Goal: Task Accomplishment & Management: Manage account settings

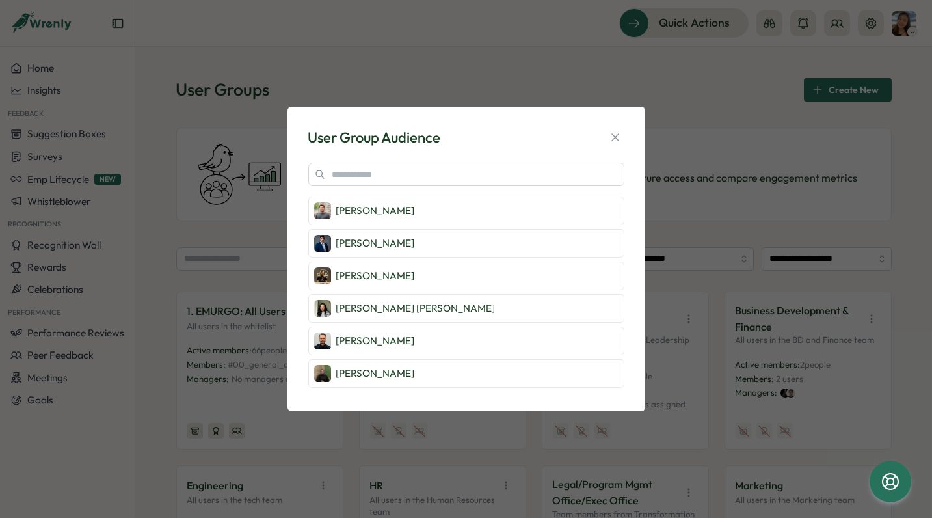
scroll to position [65, 0]
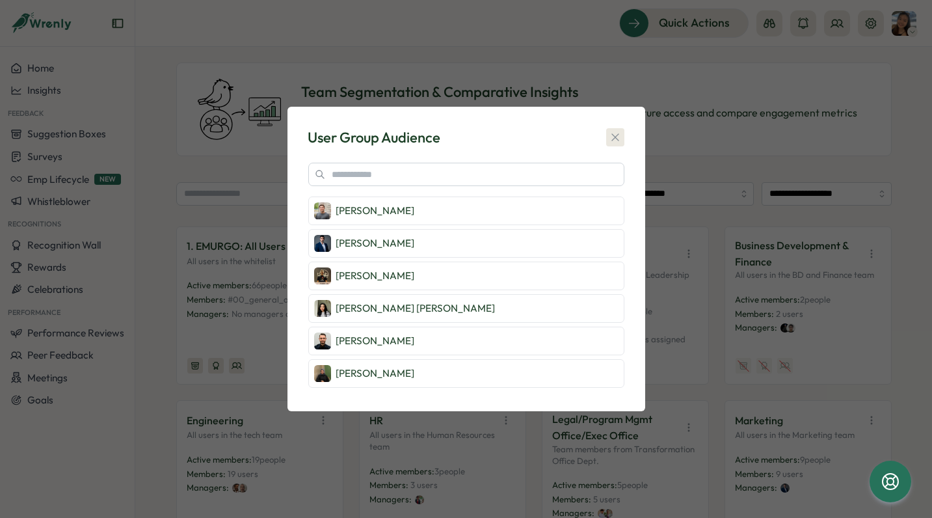
click at [616, 139] on icon "button" at bounding box center [615, 137] width 13 height 13
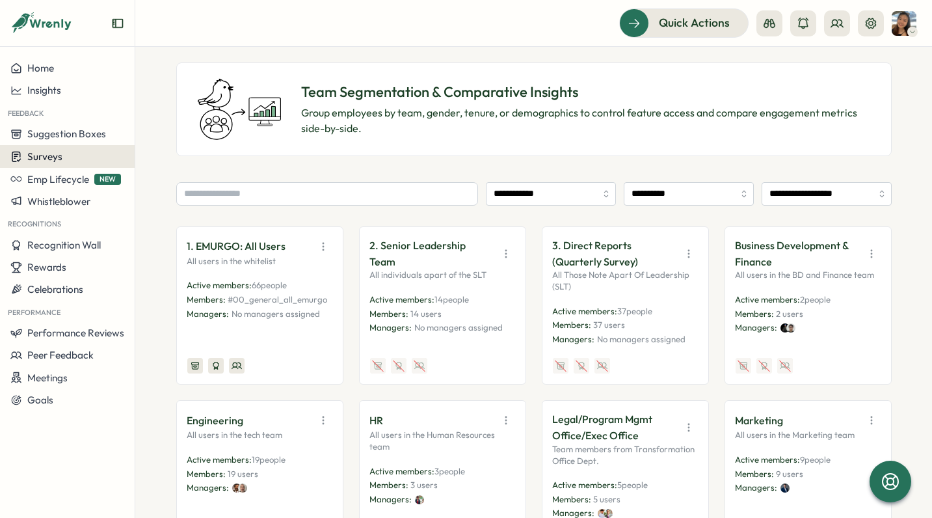
click at [64, 157] on div "Surveys" at bounding box center [67, 156] width 114 height 12
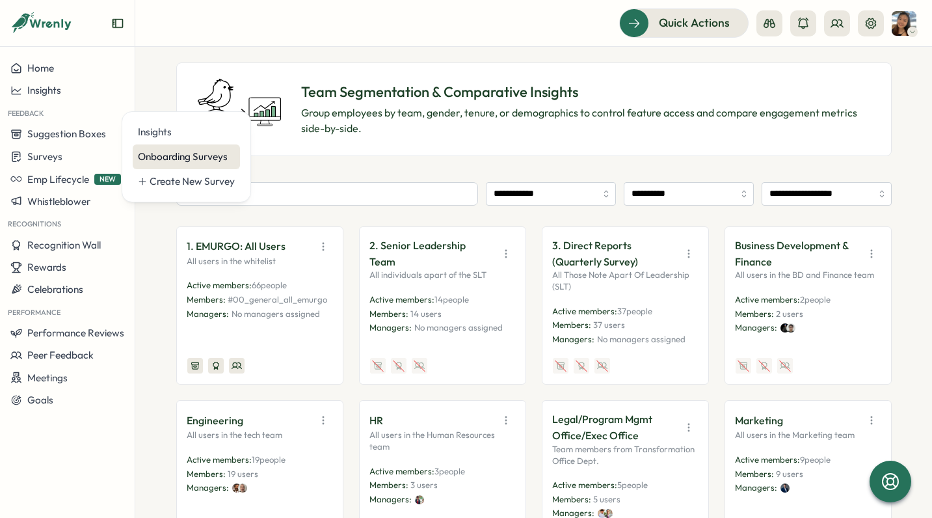
click at [154, 159] on div "Onboarding Surveys" at bounding box center [186, 157] width 97 height 14
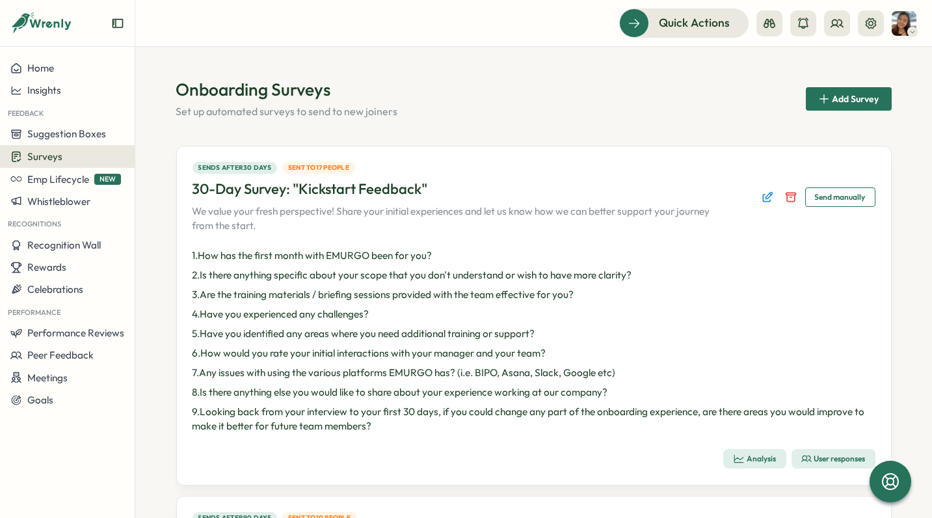
click at [96, 146] on button "Surveys" at bounding box center [67, 156] width 135 height 23
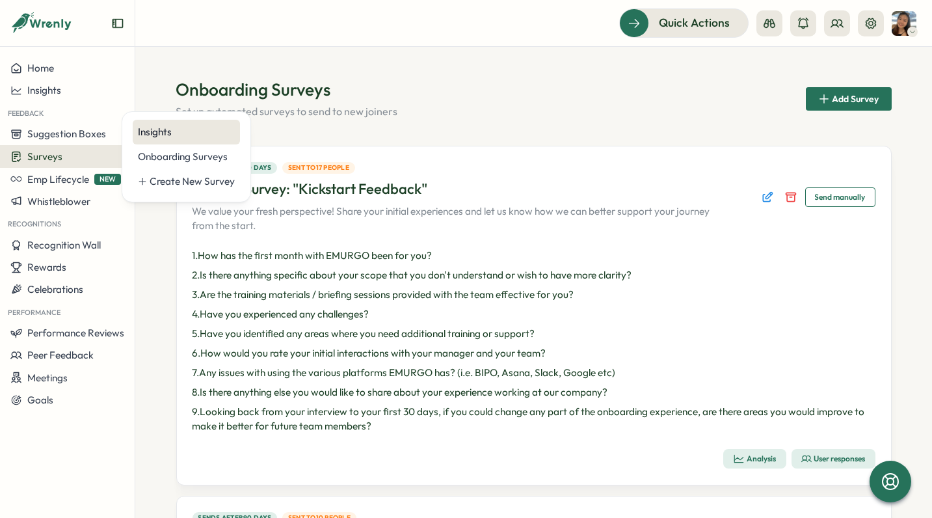
click at [179, 136] on div "Insights" at bounding box center [186, 132] width 97 height 14
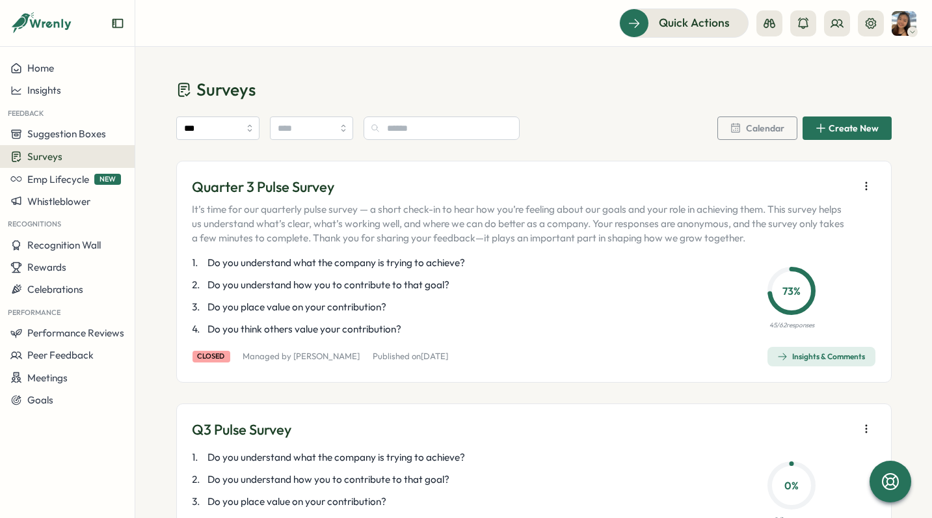
click at [791, 362] on span "Insights & Comments" at bounding box center [821, 356] width 88 height 18
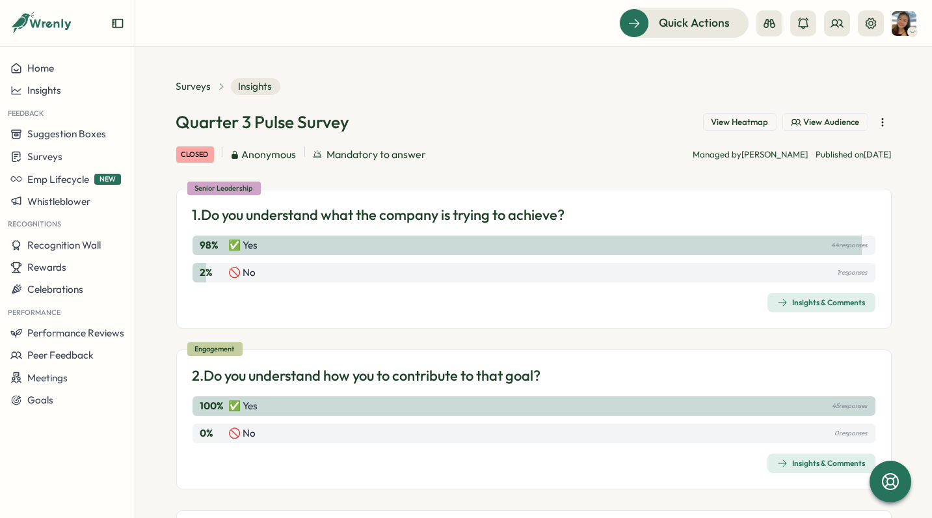
click at [825, 308] on span "Insights & Comments" at bounding box center [821, 302] width 88 height 18
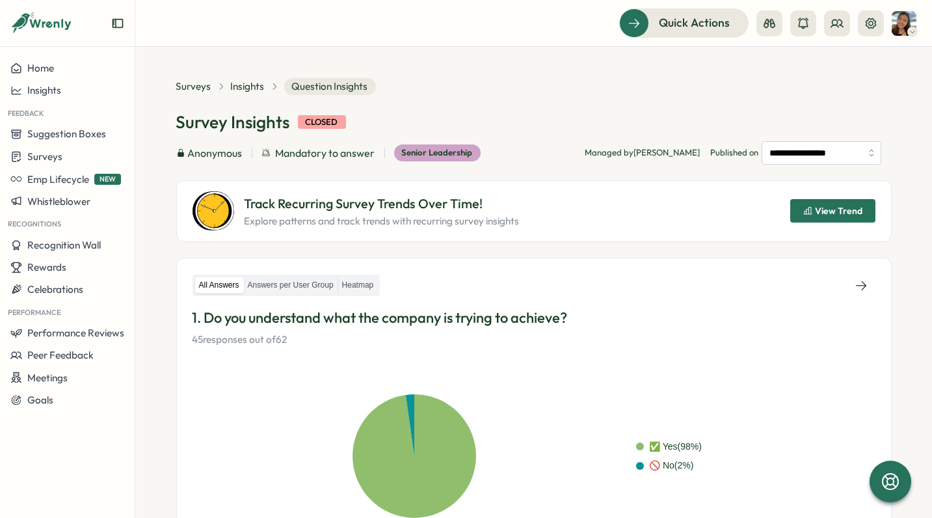
scroll to position [130, 0]
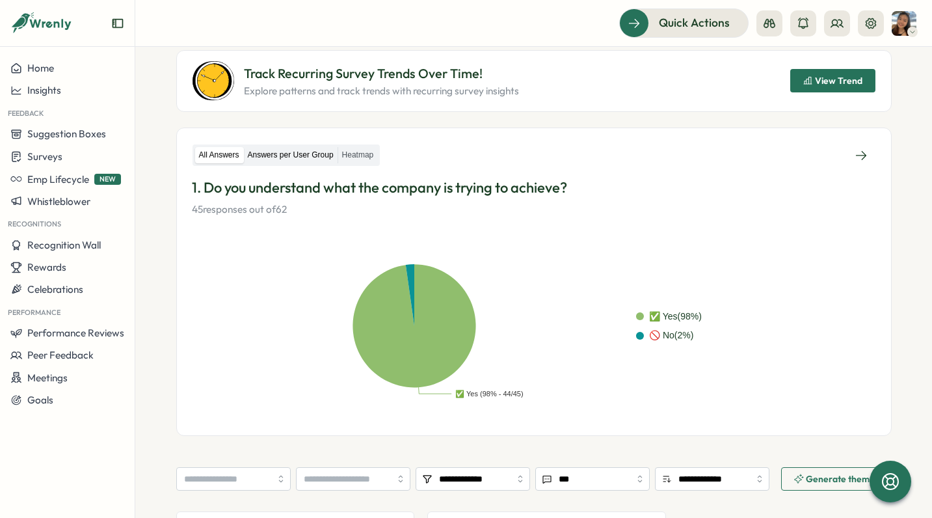
click at [295, 159] on label "Answers per User Group" at bounding box center [291, 155] width 94 height 16
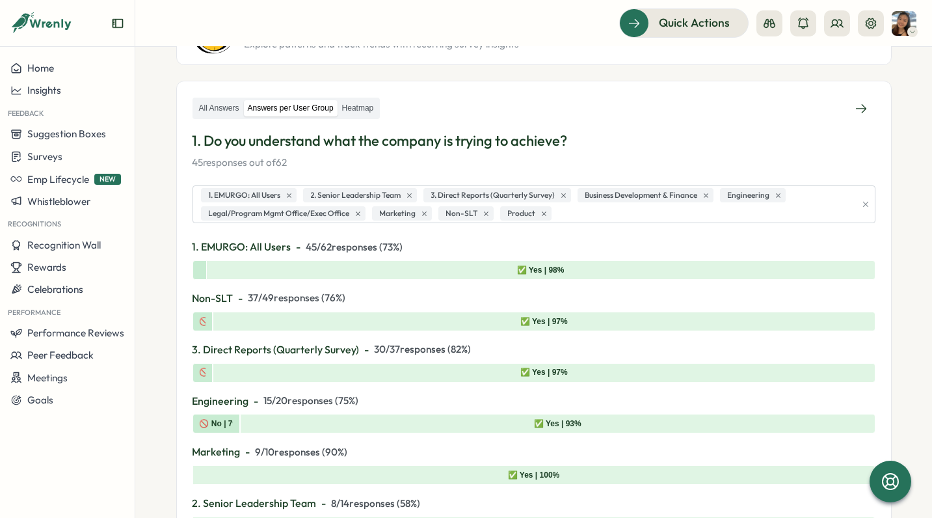
scroll to position [195, 0]
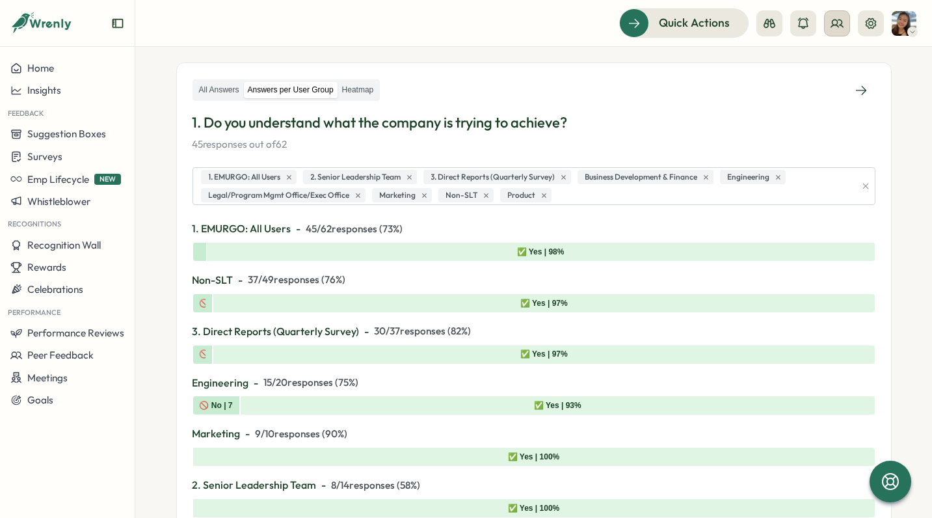
click at [841, 31] on button at bounding box center [837, 23] width 26 height 26
click at [846, 90] on div "User Groups" at bounding box center [838, 89] width 82 height 14
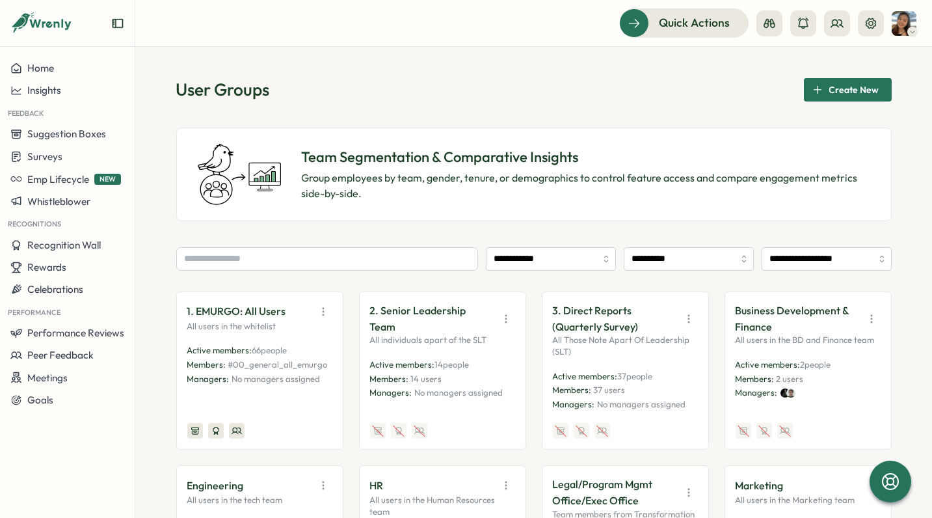
click at [504, 312] on icon "button" at bounding box center [505, 318] width 13 height 13
click at [483, 340] on button "View Audience" at bounding box center [473, 339] width 82 height 22
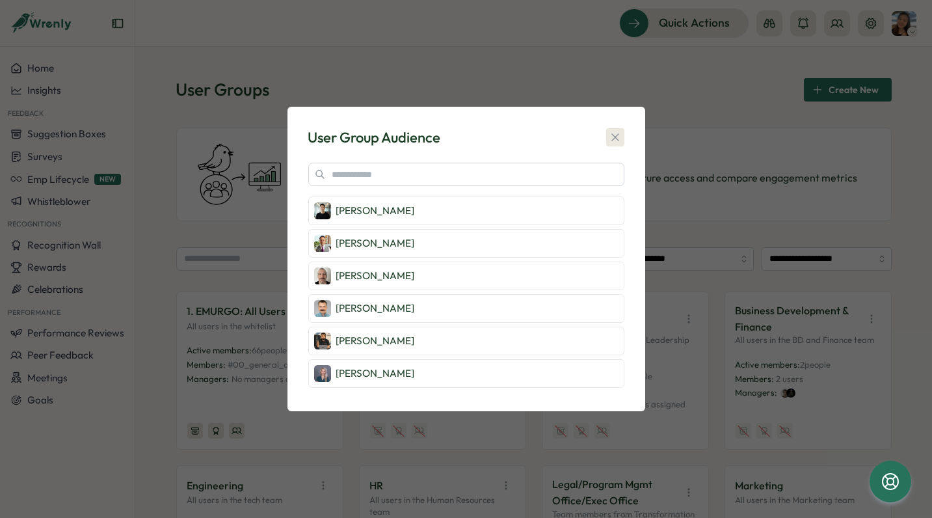
click at [614, 137] on icon "button" at bounding box center [614, 136] width 7 height 7
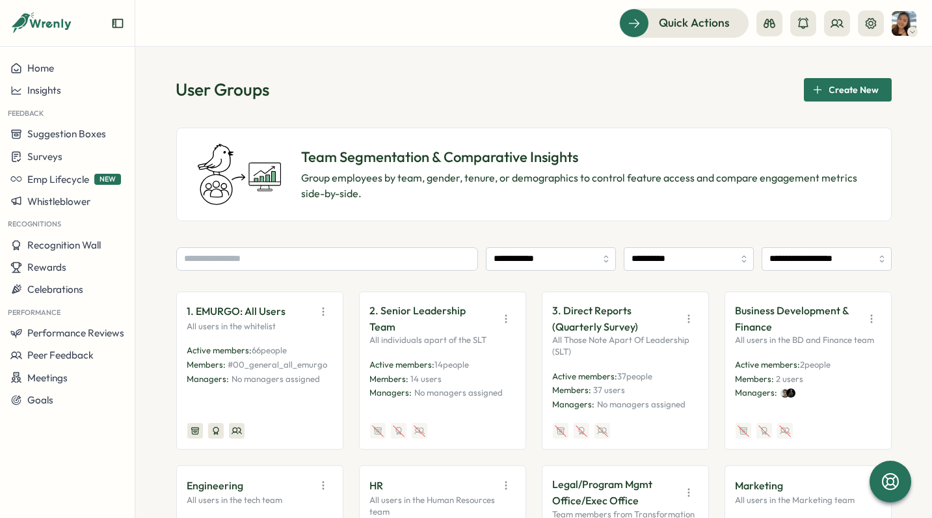
click at [458, 312] on p "2. Senior Leadership Team" at bounding box center [431, 318] width 122 height 33
click at [406, 311] on p "2. Senior Leadership Team" at bounding box center [431, 318] width 122 height 33
click at [504, 312] on icon "button" at bounding box center [505, 318] width 13 height 13
click at [486, 342] on button "View Audience" at bounding box center [473, 339] width 82 height 22
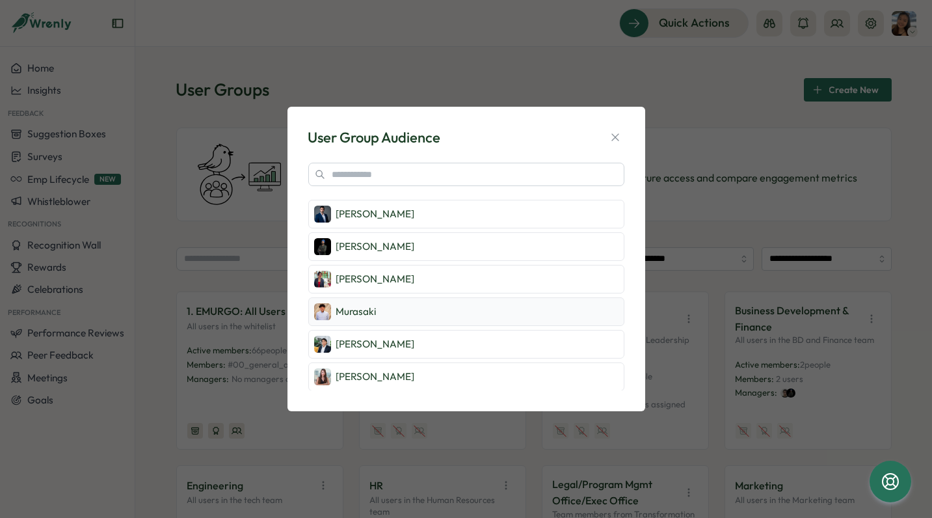
scroll to position [250, 0]
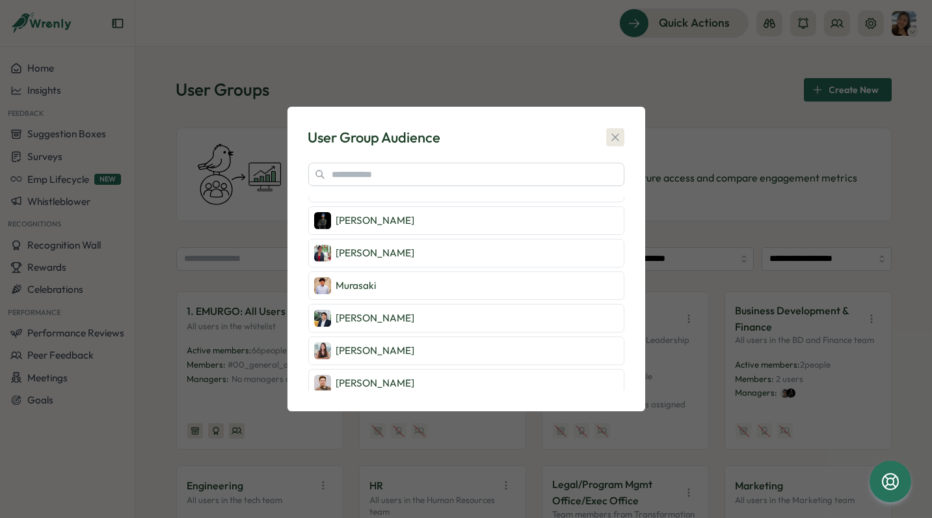
click at [611, 140] on icon "button" at bounding box center [615, 137] width 13 height 13
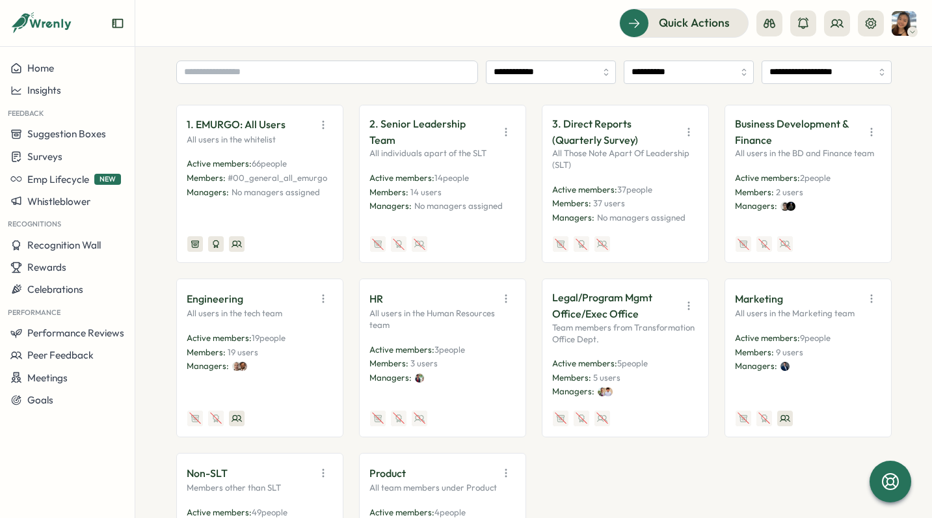
scroll to position [260, 0]
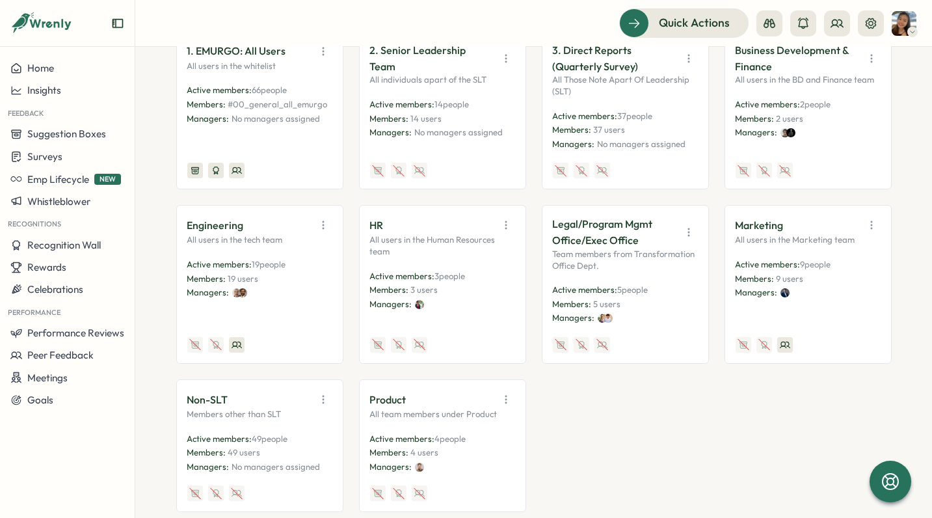
click at [297, 433] on p "Active members: 49 people" at bounding box center [259, 439] width 145 height 12
click at [319, 399] on icon "button" at bounding box center [323, 399] width 13 height 13
click at [316, 429] on button "View Audience" at bounding box center [290, 427] width 82 height 22
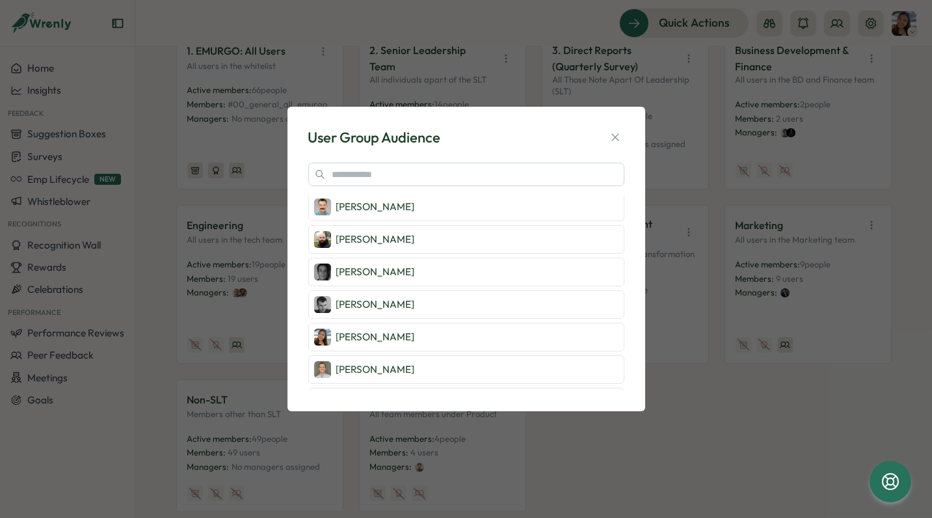
scroll to position [492, 0]
drag, startPoint x: 627, startPoint y: 277, endPoint x: 631, endPoint y: 289, distance: 12.1
click at [631, 289] on div "User Group Audience [PERSON_NAME] Vita [PERSON_NAME] [PERSON_NAME] [PERSON_NAME…" at bounding box center [466, 259] width 358 height 305
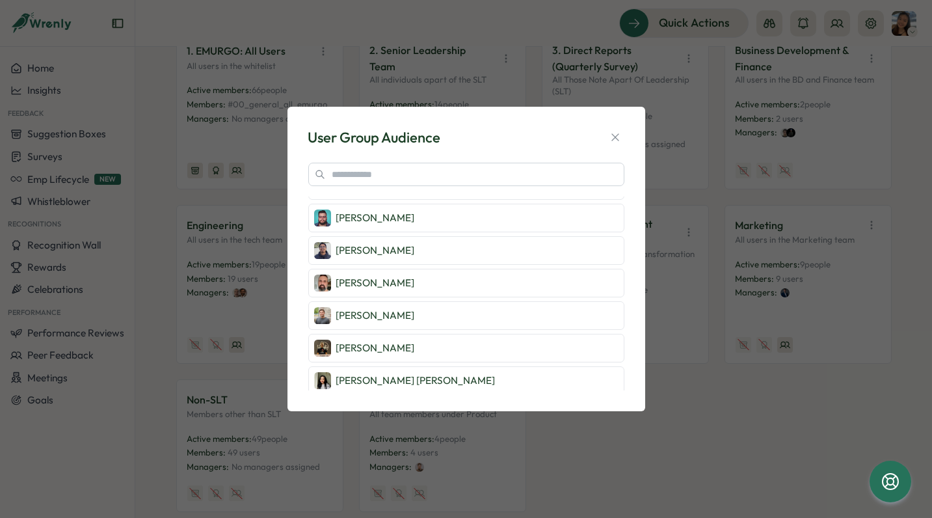
scroll to position [702, 0]
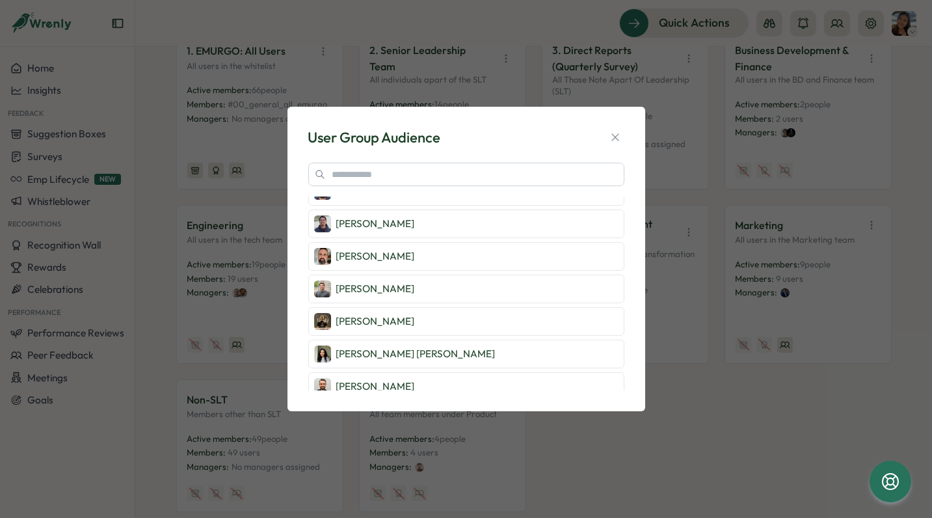
drag, startPoint x: 624, startPoint y: 304, endPoint x: 624, endPoint y: 316, distance: 11.7
click at [624, 316] on div "User Group Audience [PERSON_NAME] Vita [PERSON_NAME] [PERSON_NAME] [PERSON_NAME…" at bounding box center [466, 259] width 326 height 274
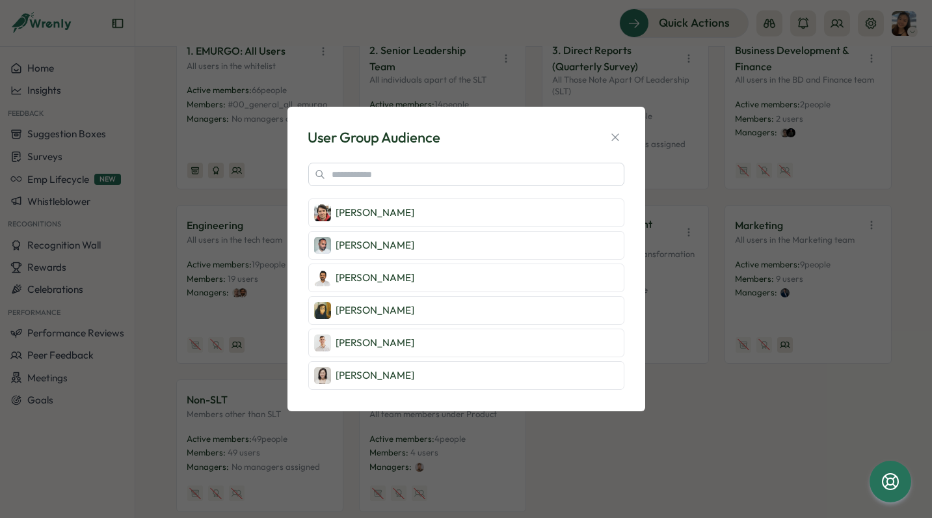
scroll to position [1044, 0]
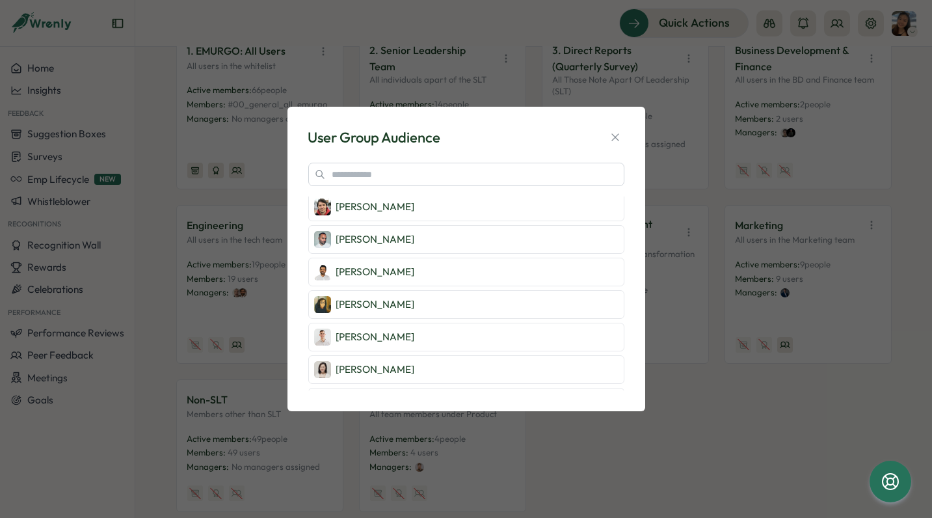
drag, startPoint x: 624, startPoint y: 341, endPoint x: 627, endPoint y: 358, distance: 17.2
click at [627, 358] on div "User Group Audience [PERSON_NAME] Vita [PERSON_NAME] [PERSON_NAME] [PERSON_NAME…" at bounding box center [466, 259] width 326 height 274
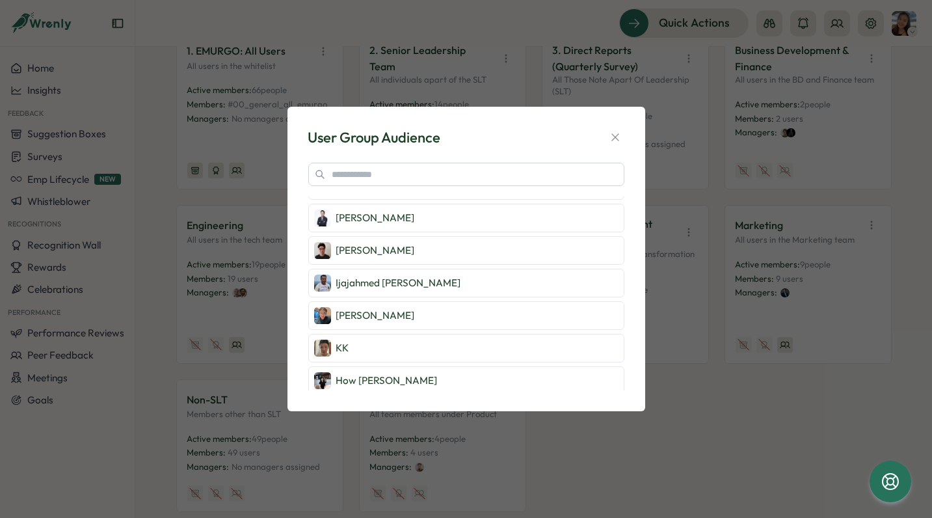
scroll to position [1245, 0]
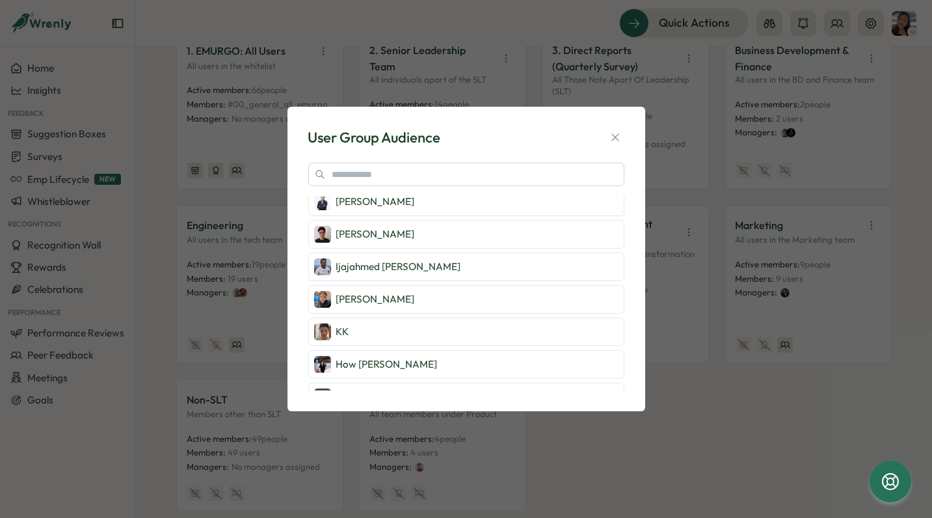
drag, startPoint x: 624, startPoint y: 360, endPoint x: 625, endPoint y: 373, distance: 13.0
click at [625, 373] on div "User Group Audience [PERSON_NAME] Vita [PERSON_NAME] [PERSON_NAME] [PERSON_NAME…" at bounding box center [466, 259] width 326 height 274
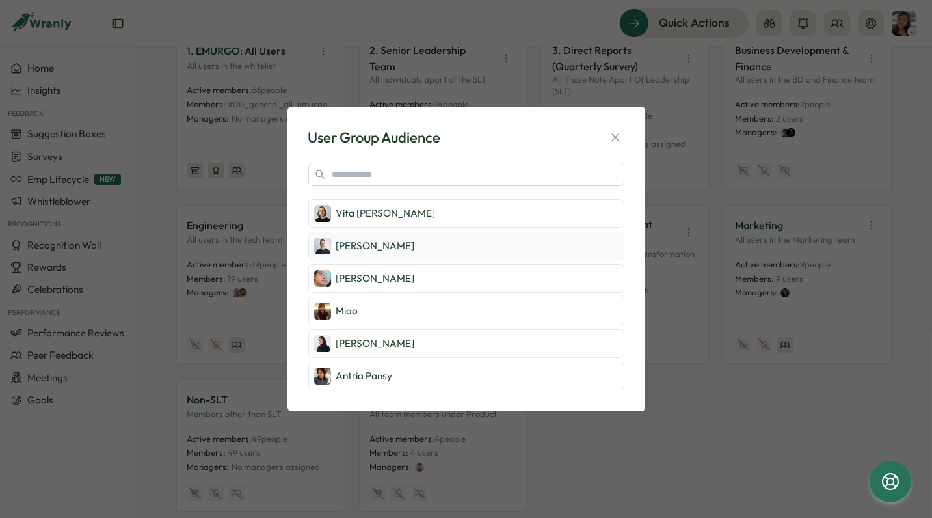
scroll to position [0, 0]
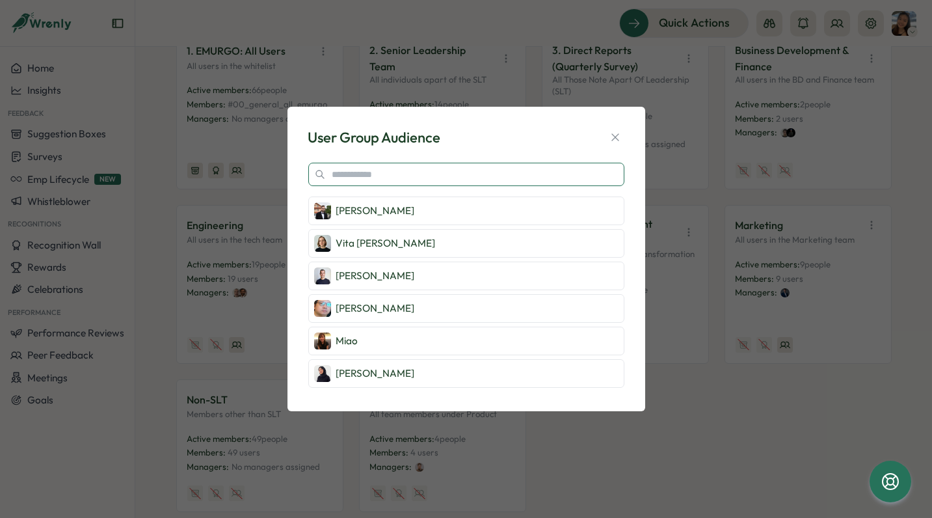
click at [384, 179] on input "text" at bounding box center [466, 174] width 316 height 23
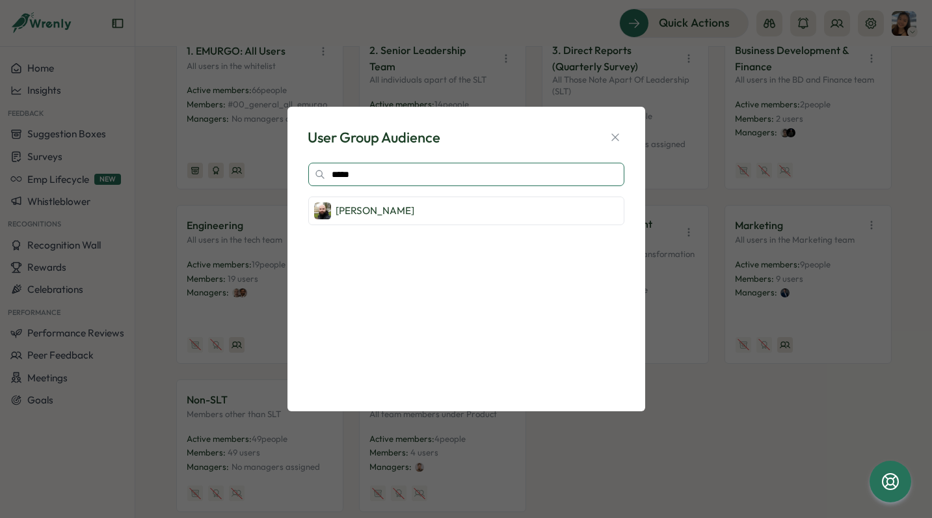
type input "******"
drag, startPoint x: 523, startPoint y: 170, endPoint x: 254, endPoint y: 194, distance: 270.3
click at [254, 194] on div "User Group Audience ****** No users found" at bounding box center [466, 259] width 932 height 518
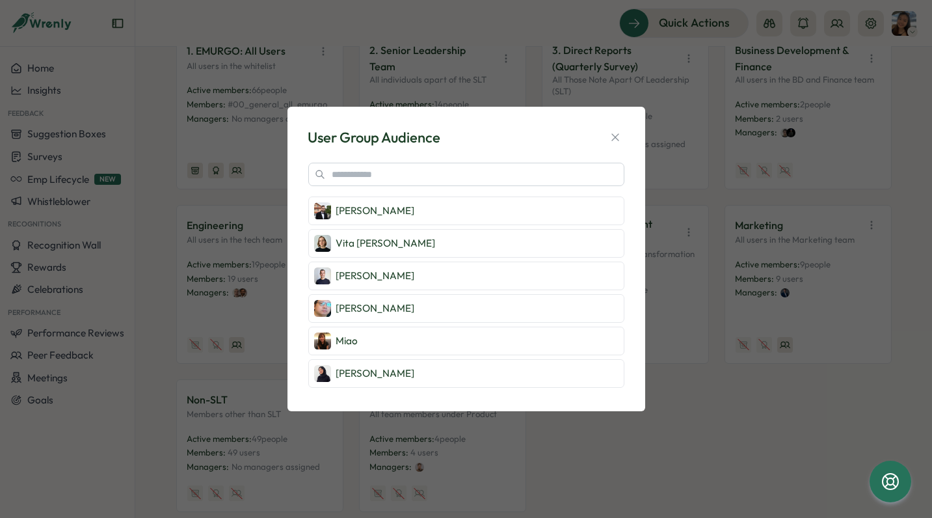
click at [700, 415] on div "User Group Audience [PERSON_NAME] Vita [PERSON_NAME] [PERSON_NAME] [PERSON_NAME…" at bounding box center [466, 259] width 932 height 518
drag, startPoint x: 615, startPoint y: 133, endPoint x: 313, endPoint y: 86, distance: 306.0
click at [614, 133] on icon "button" at bounding box center [615, 137] width 13 height 13
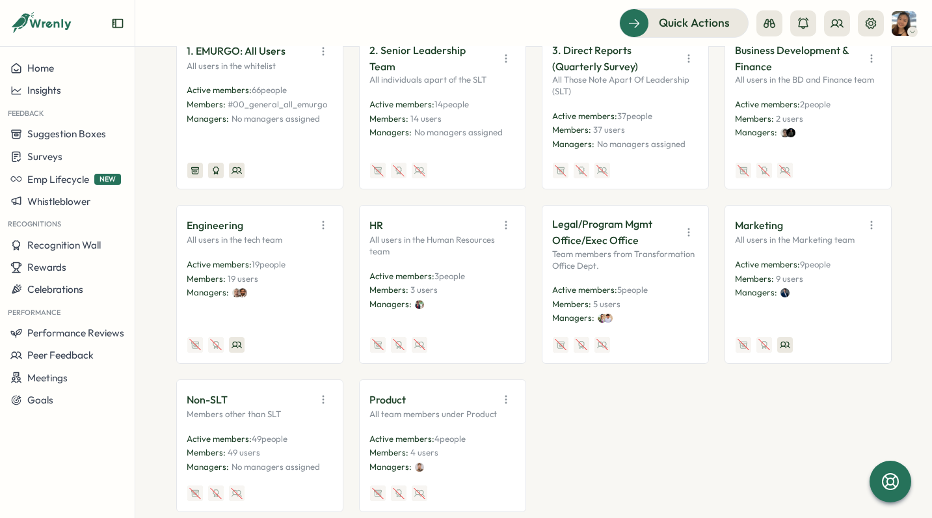
click at [279, 85] on span "66 people" at bounding box center [269, 90] width 35 height 10
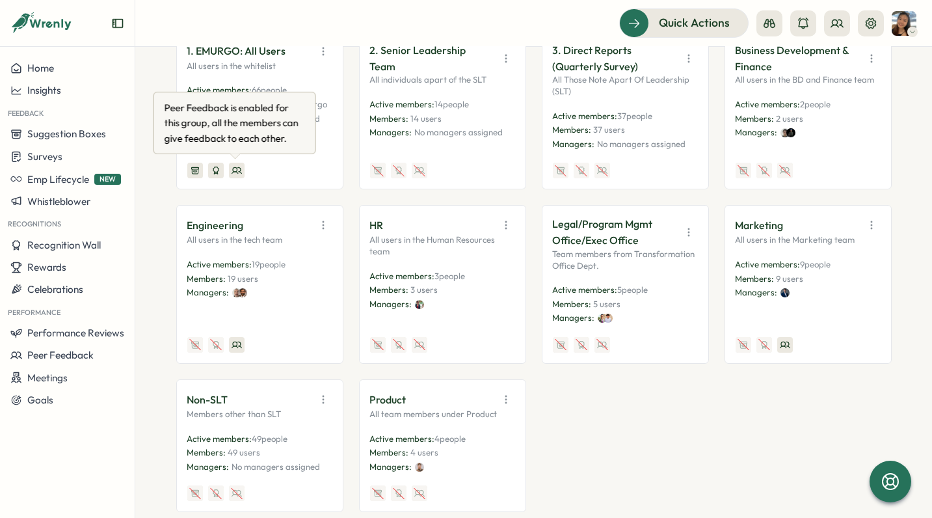
click at [237, 170] on icon at bounding box center [236, 171] width 10 height 6
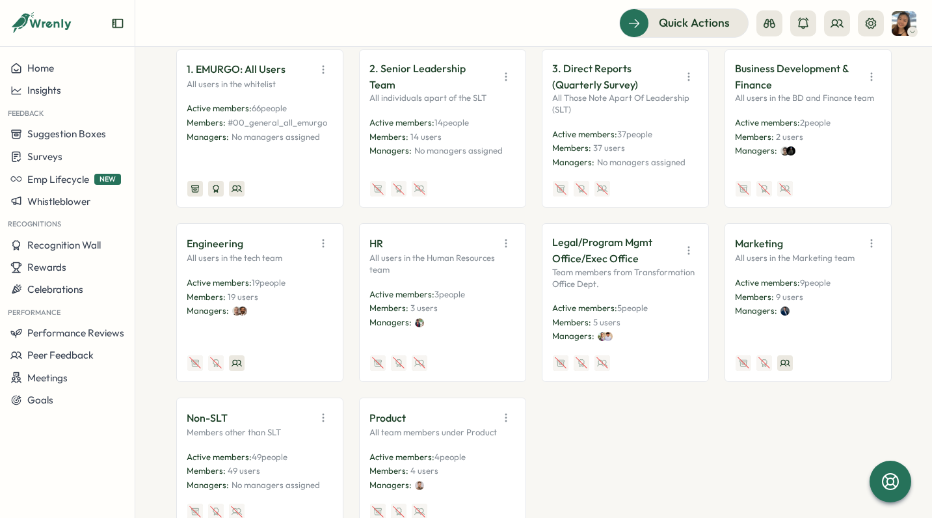
scroll to position [195, 0]
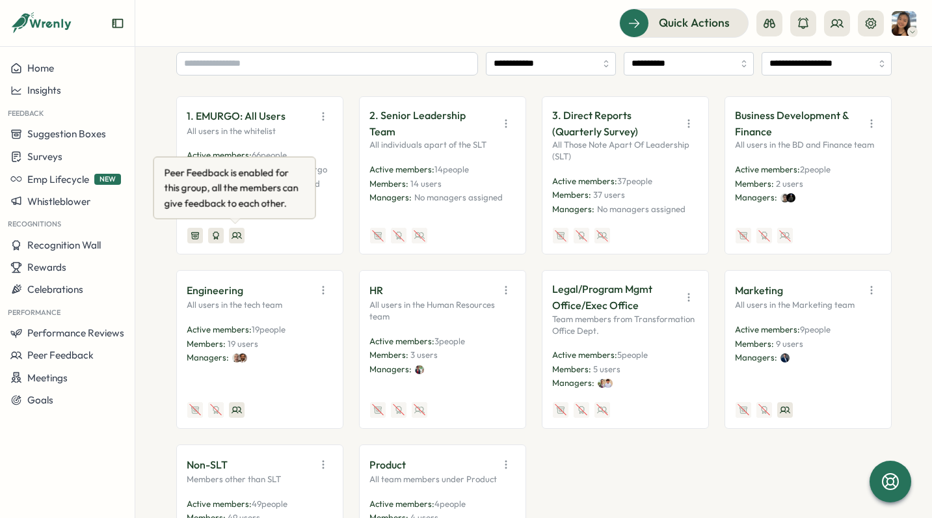
click at [237, 237] on icon at bounding box center [236, 236] width 10 height 6
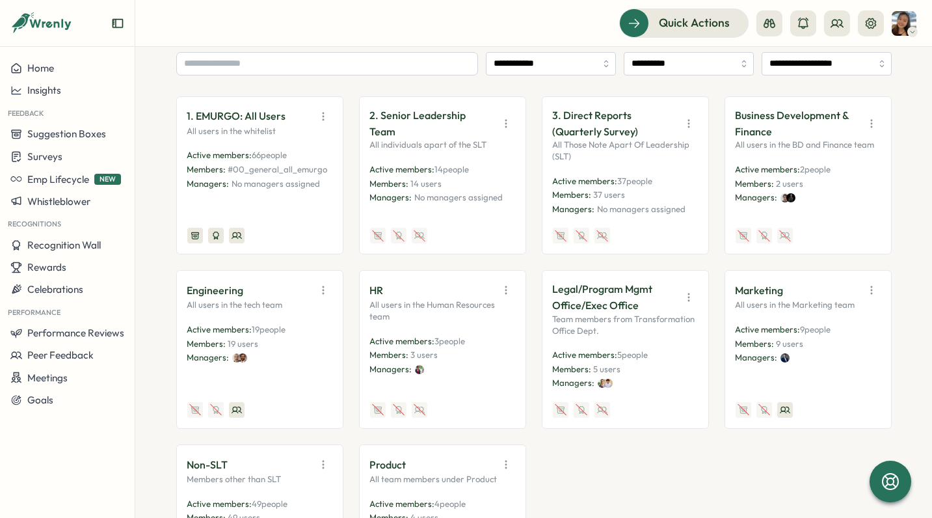
click at [235, 236] on icon at bounding box center [236, 235] width 10 height 10
click at [319, 118] on icon "button" at bounding box center [323, 116] width 13 height 13
click at [309, 142] on button "View Audience" at bounding box center [290, 144] width 82 height 22
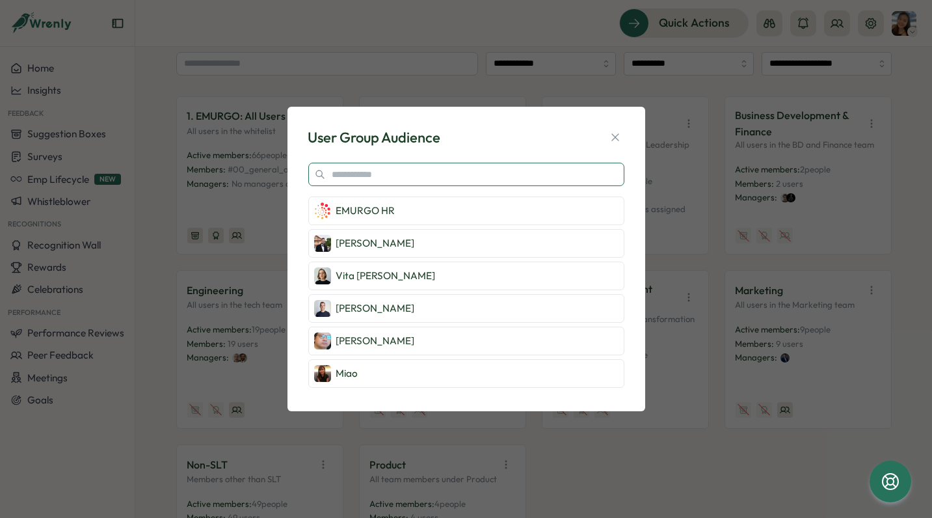
click at [367, 179] on input "text" at bounding box center [466, 174] width 316 height 23
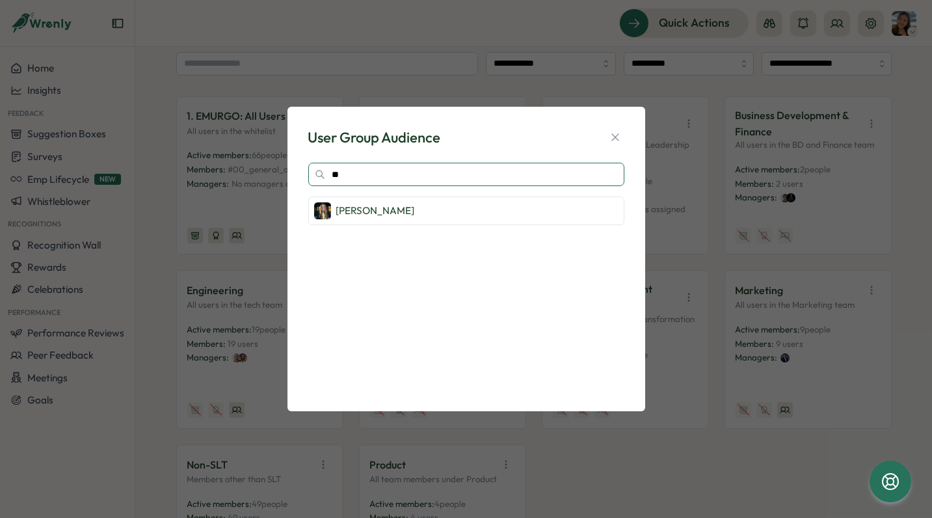
type input "*"
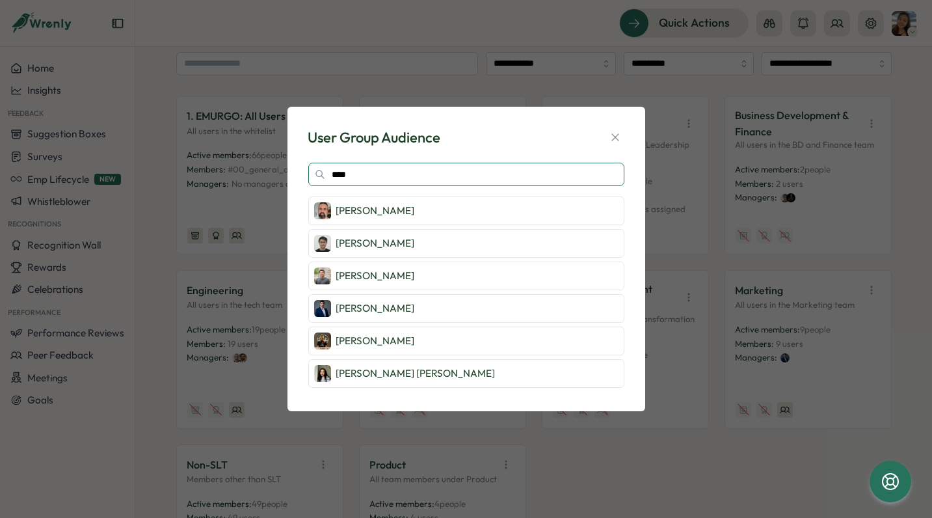
scroll to position [0, 0]
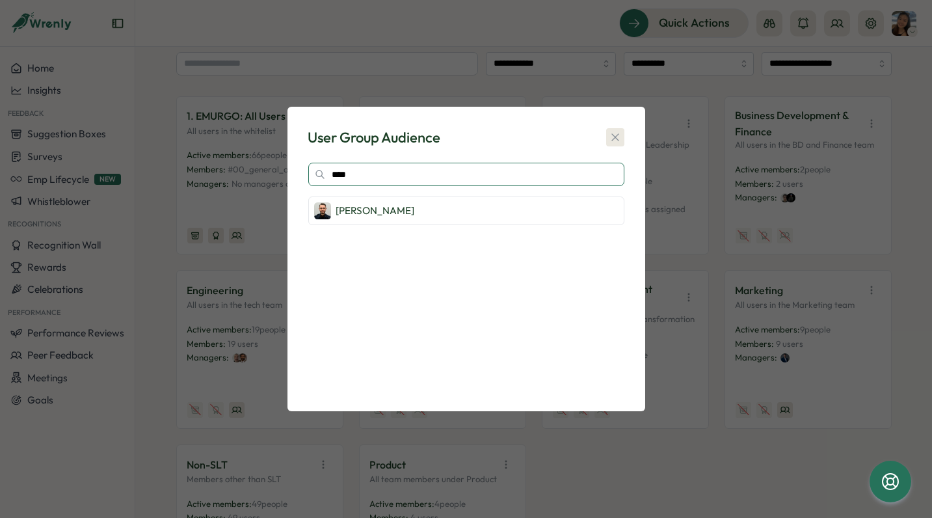
type input "****"
click at [616, 138] on icon "button" at bounding box center [614, 136] width 7 height 7
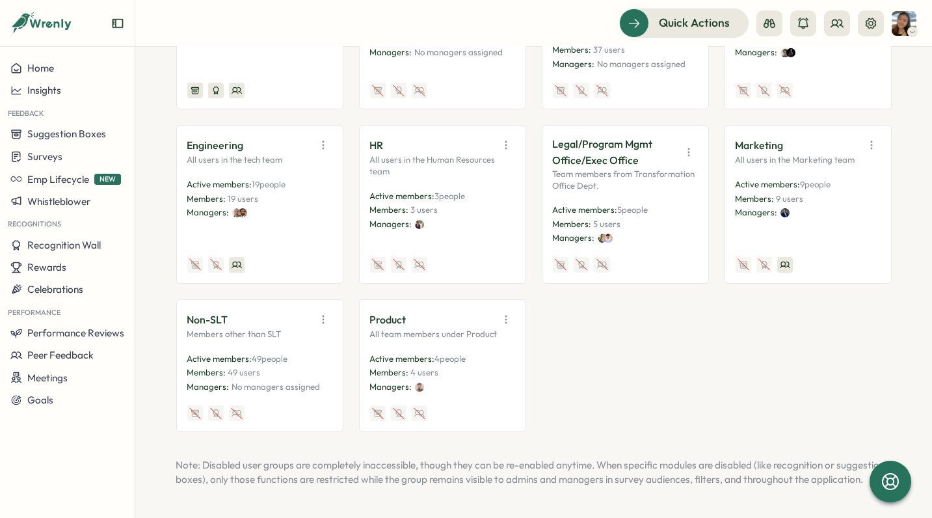
scroll to position [352, 0]
click at [303, 353] on p "Active members: 49 people" at bounding box center [259, 359] width 145 height 12
click at [320, 313] on icon "button" at bounding box center [323, 319] width 13 height 13
click at [312, 336] on button "View Audience" at bounding box center [290, 347] width 82 height 22
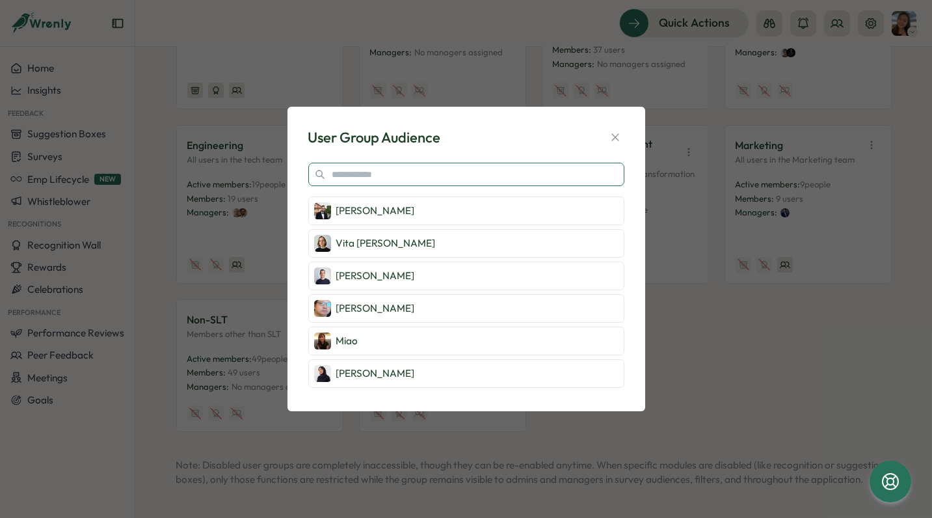
click at [380, 176] on input "text" at bounding box center [466, 174] width 316 height 23
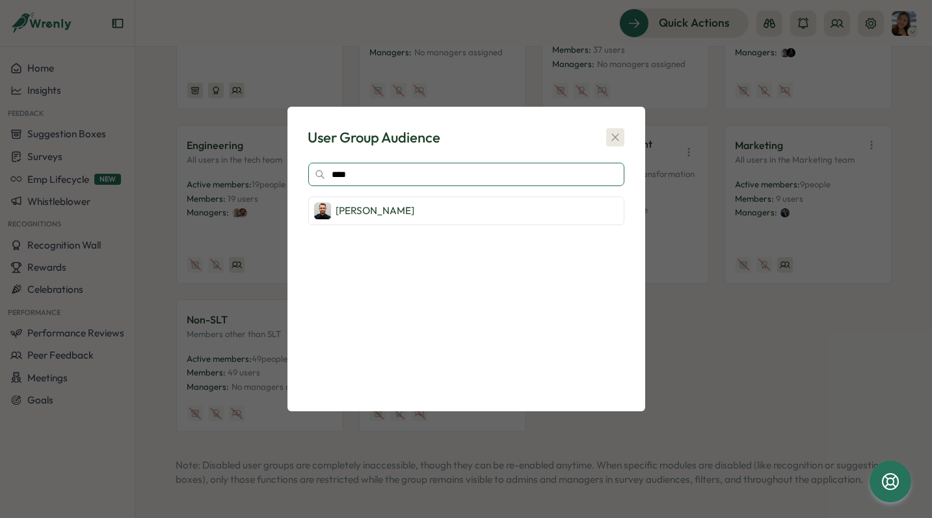
type input "****"
click at [612, 133] on icon "button" at bounding box center [615, 137] width 13 height 13
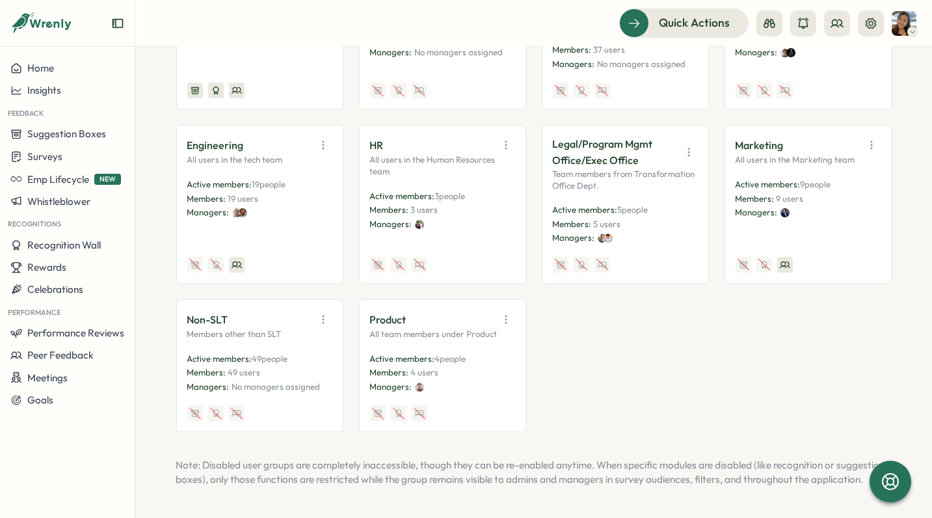
click at [317, 313] on icon "button" at bounding box center [323, 319] width 13 height 13
click at [305, 360] on button "Edit" at bounding box center [290, 369] width 82 height 22
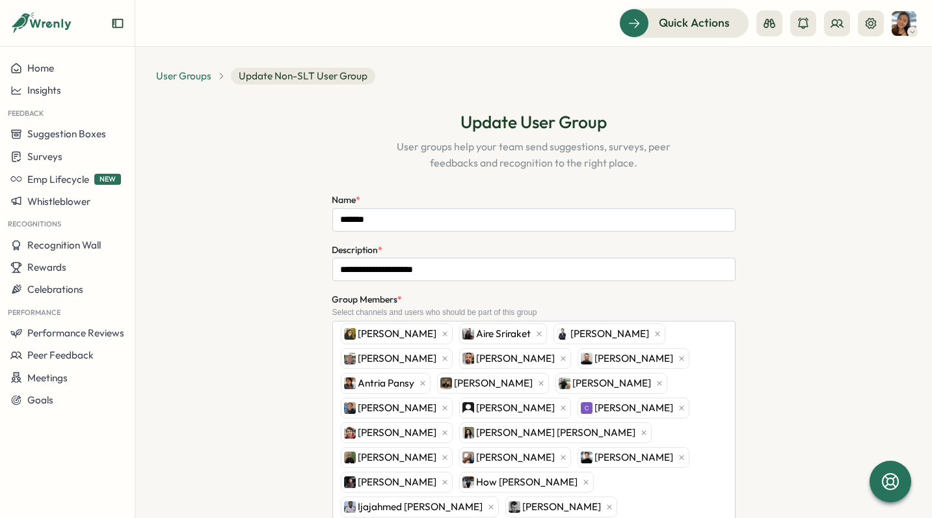
click at [198, 75] on span "User Groups" at bounding box center [183, 76] width 55 height 14
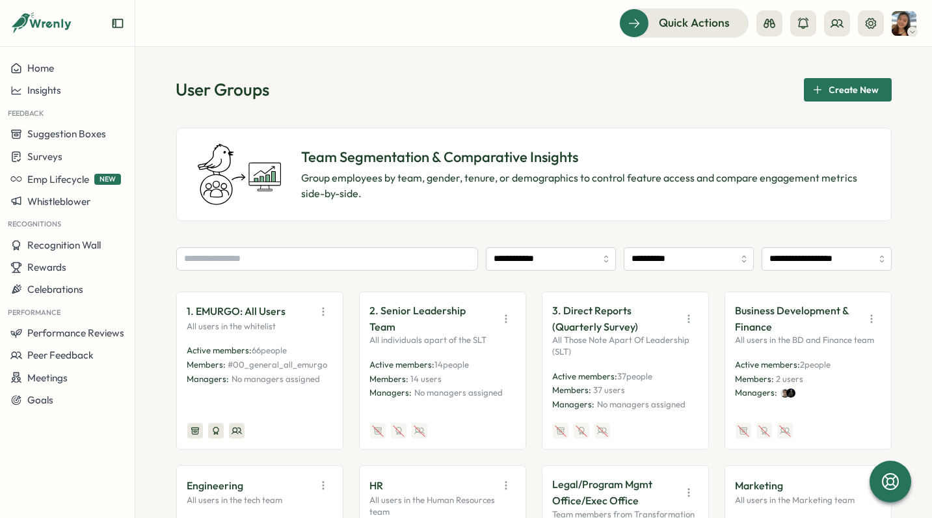
click at [317, 309] on icon "button" at bounding box center [323, 311] width 13 height 13
click at [306, 341] on button "View Audience" at bounding box center [290, 339] width 82 height 22
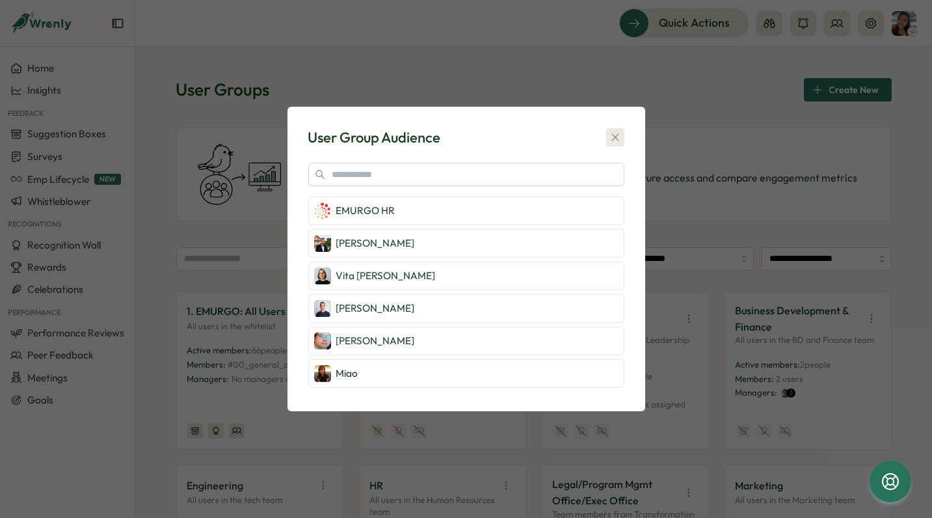
click at [612, 137] on icon "button" at bounding box center [615, 137] width 13 height 13
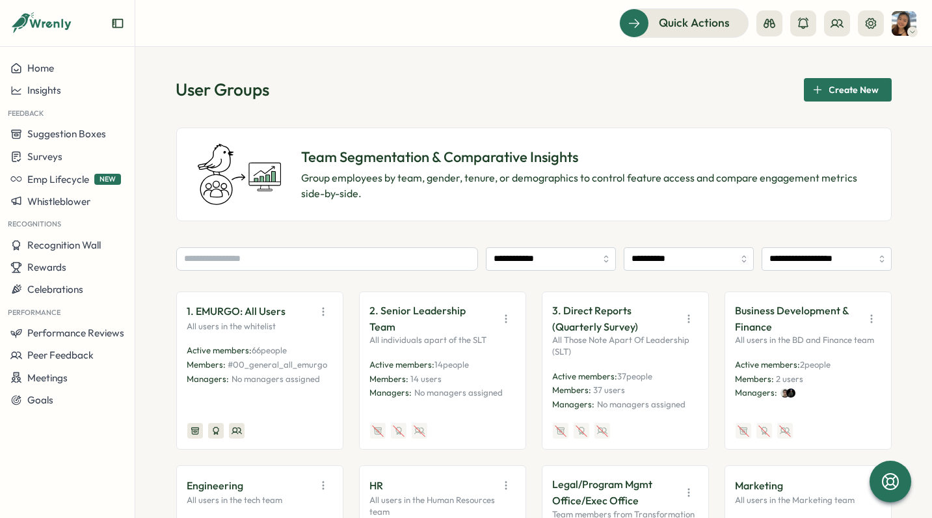
click at [323, 308] on icon "button" at bounding box center [323, 311] width 1 height 7
click at [296, 364] on button "Edit" at bounding box center [290, 361] width 82 height 22
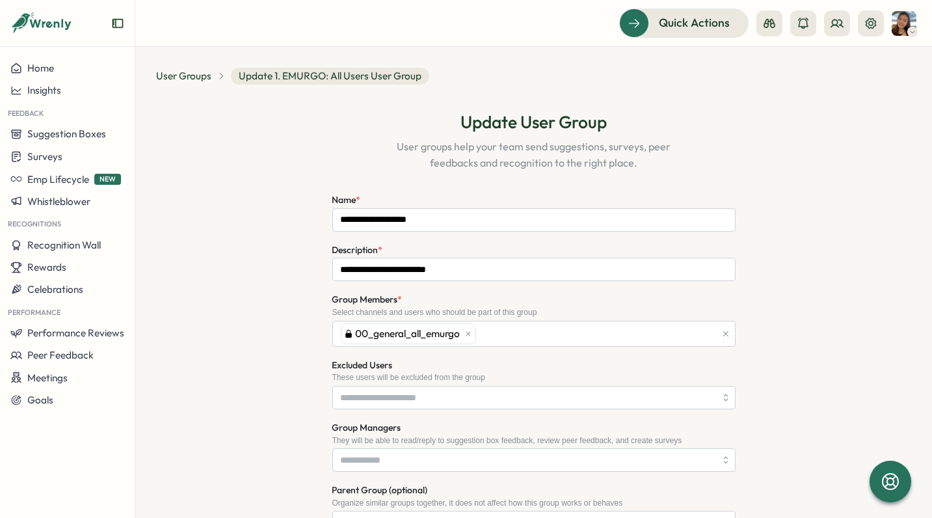
type input "**********"
click at [205, 69] on span "User Groups" at bounding box center [183, 76] width 55 height 14
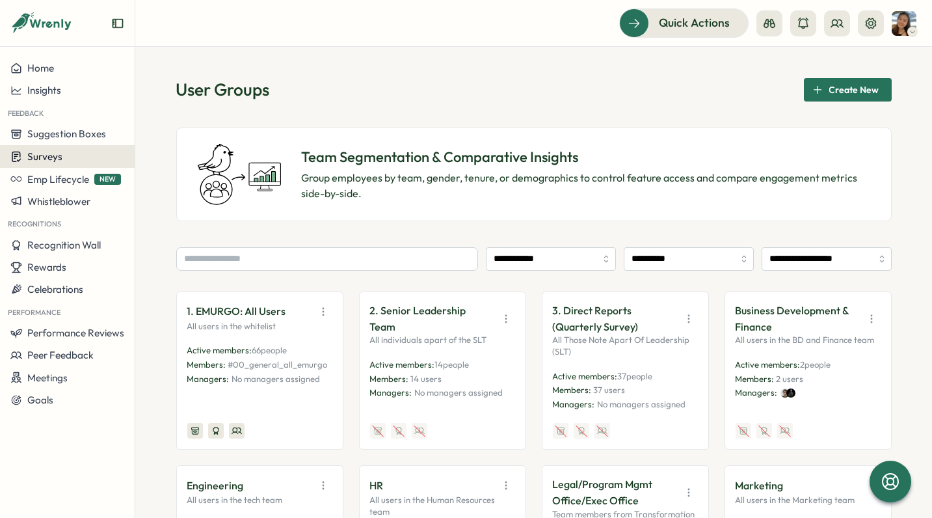
click at [80, 154] on div "Surveys" at bounding box center [67, 156] width 114 height 12
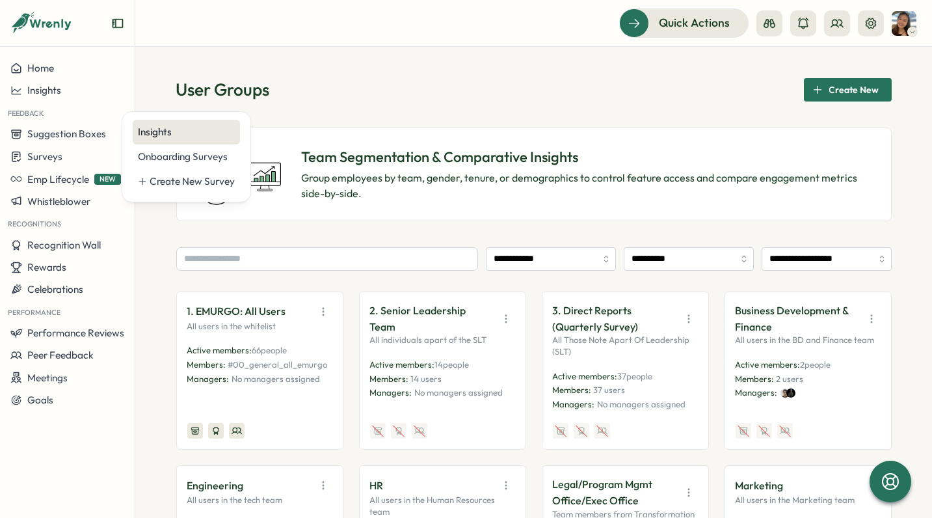
click at [158, 138] on div "Insights" at bounding box center [186, 132] width 97 height 14
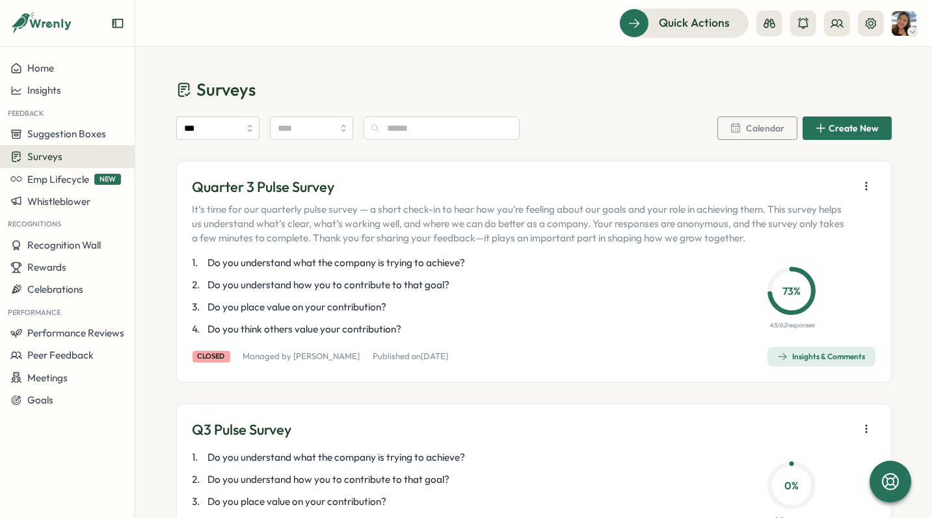
click at [860, 186] on icon "button" at bounding box center [866, 185] width 13 height 13
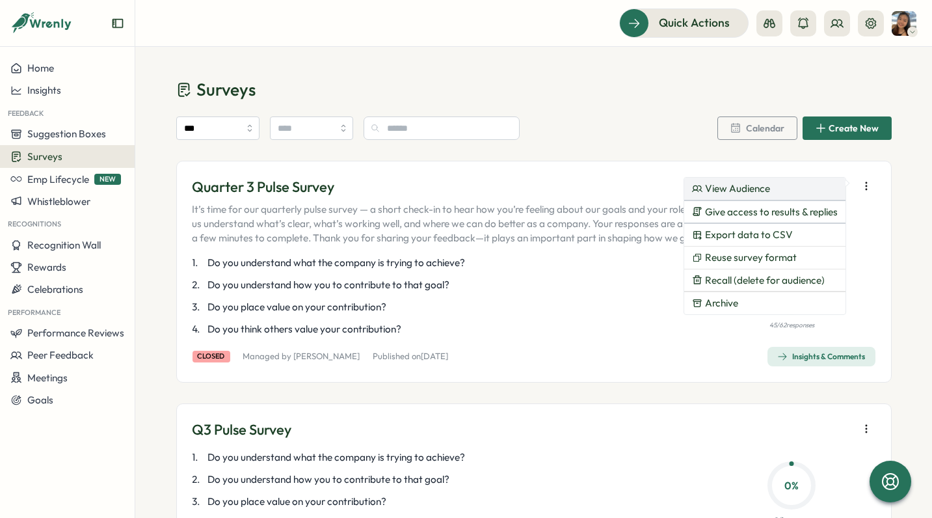
click at [820, 192] on button "View Audience" at bounding box center [764, 189] width 161 height 22
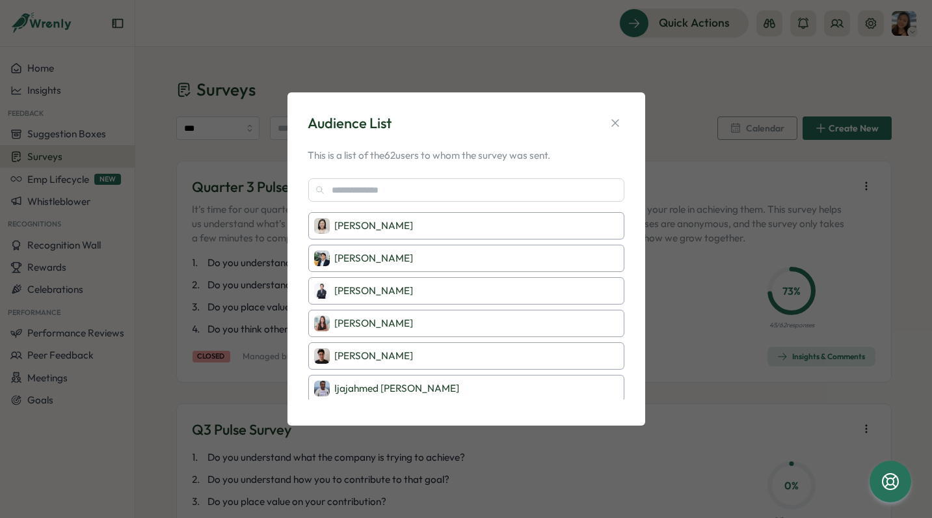
scroll to position [1561, 0]
click at [622, 120] on button "button" at bounding box center [615, 123] width 18 height 18
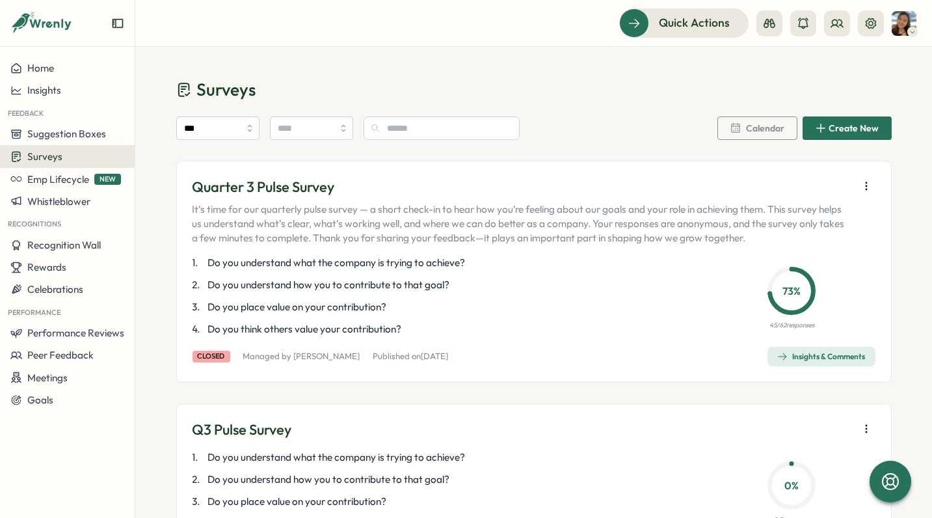
click at [797, 360] on div "Insights & Comments" at bounding box center [821, 356] width 88 height 10
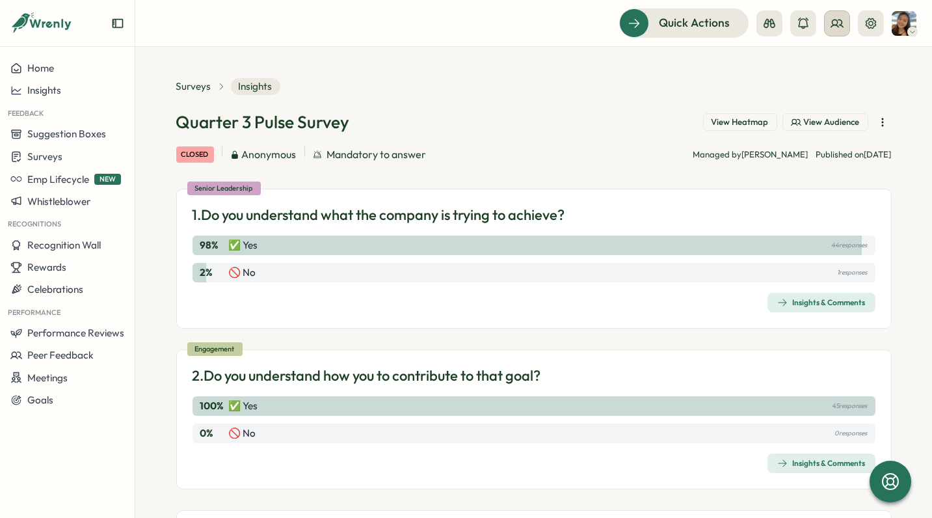
click at [840, 16] on button at bounding box center [837, 23] width 26 height 26
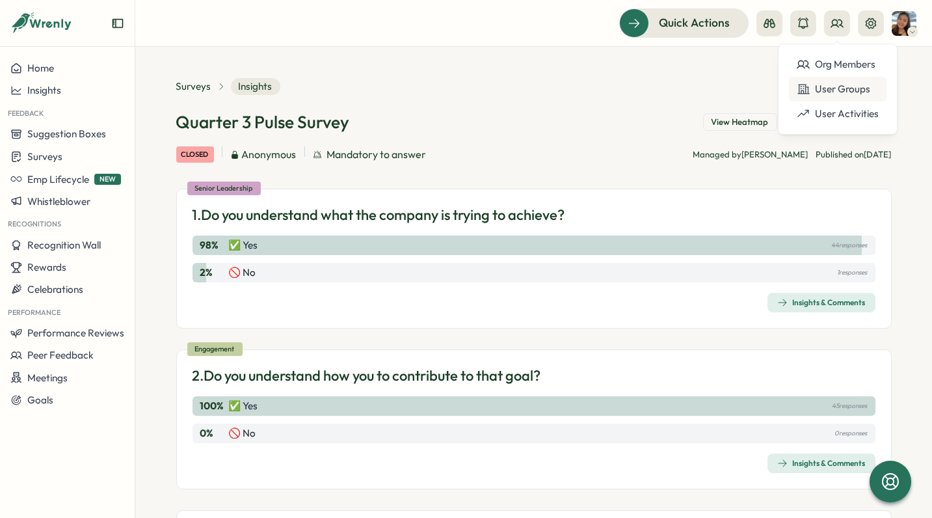
click at [849, 87] on div "User Groups" at bounding box center [838, 89] width 82 height 14
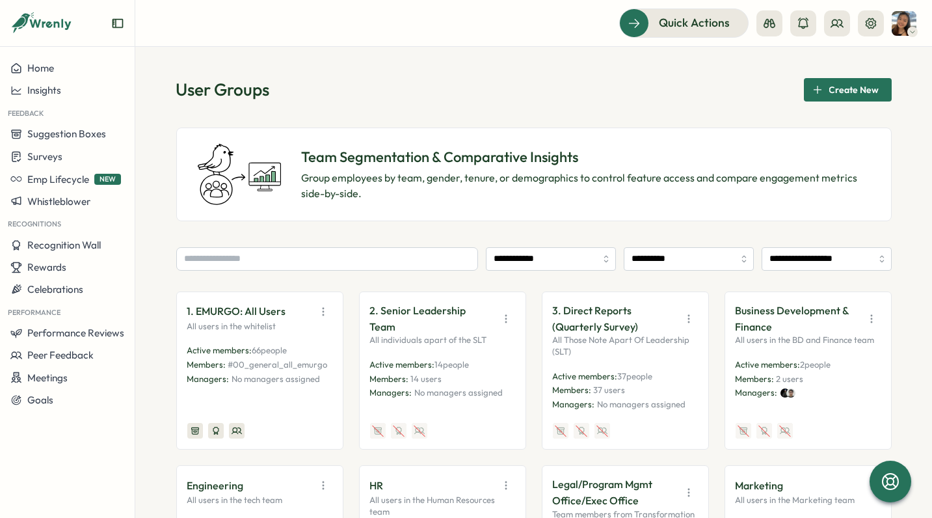
click at [505, 312] on icon "button" at bounding box center [505, 318] width 13 height 13
click at [464, 365] on button "Edit" at bounding box center [473, 361] width 82 height 22
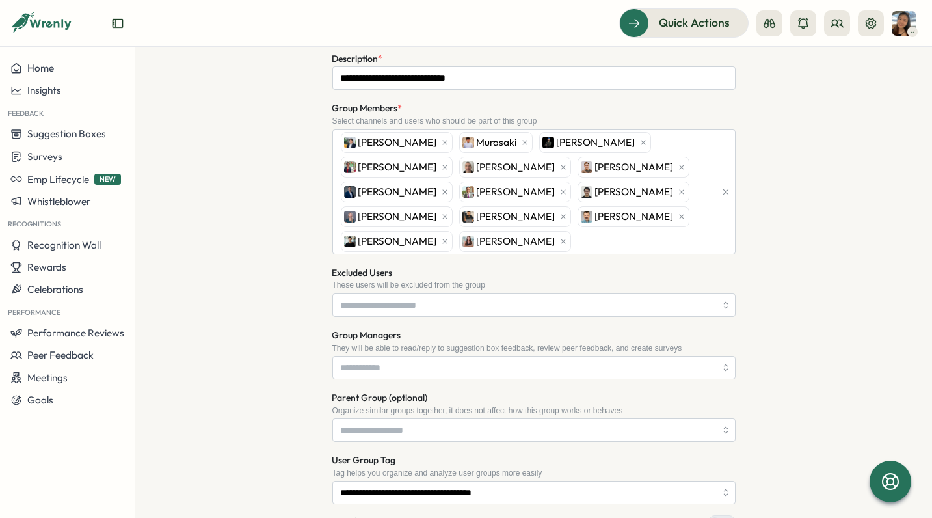
scroll to position [131, 0]
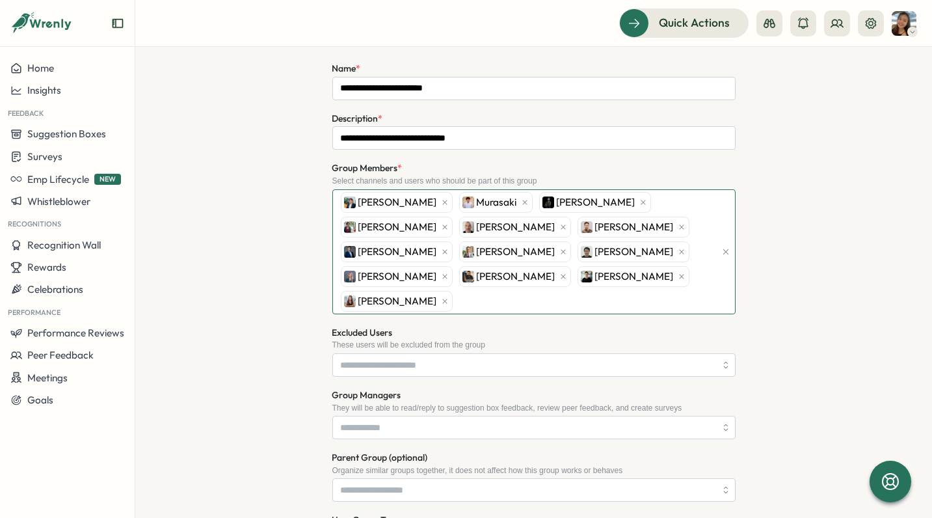
click at [672, 281] on div "[PERSON_NAME] [PERSON_NAME] [PERSON_NAME] [PERSON_NAME] [PERSON_NAME] [PERSON_N…" at bounding box center [526, 252] width 378 height 124
click at [671, 277] on div "[PERSON_NAME] [PERSON_NAME] [PERSON_NAME] [PERSON_NAME] [PERSON_NAME] [PERSON_N…" at bounding box center [526, 252] width 378 height 124
click at [644, 266] on div "[PERSON_NAME] [PERSON_NAME] [PERSON_NAME] [PERSON_NAME] [PERSON_NAME] [PERSON_N…" at bounding box center [526, 252] width 378 height 124
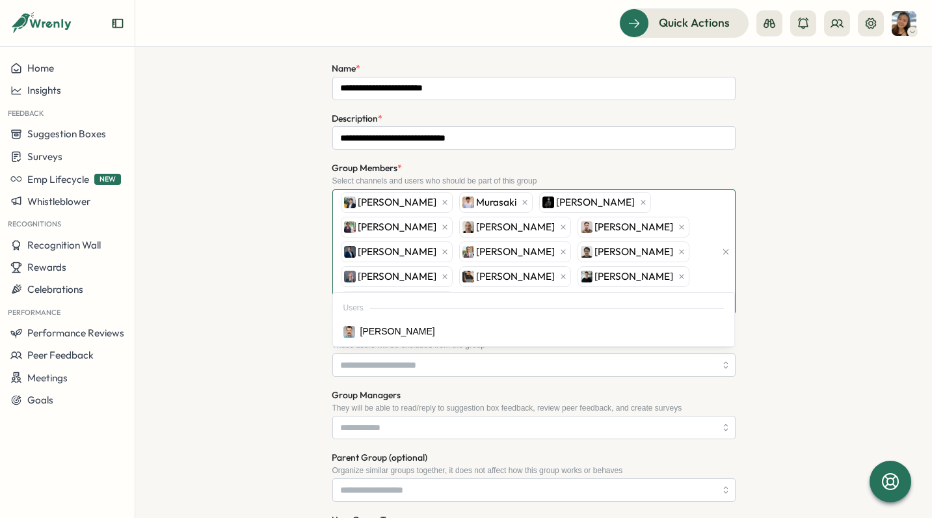
type input "*****"
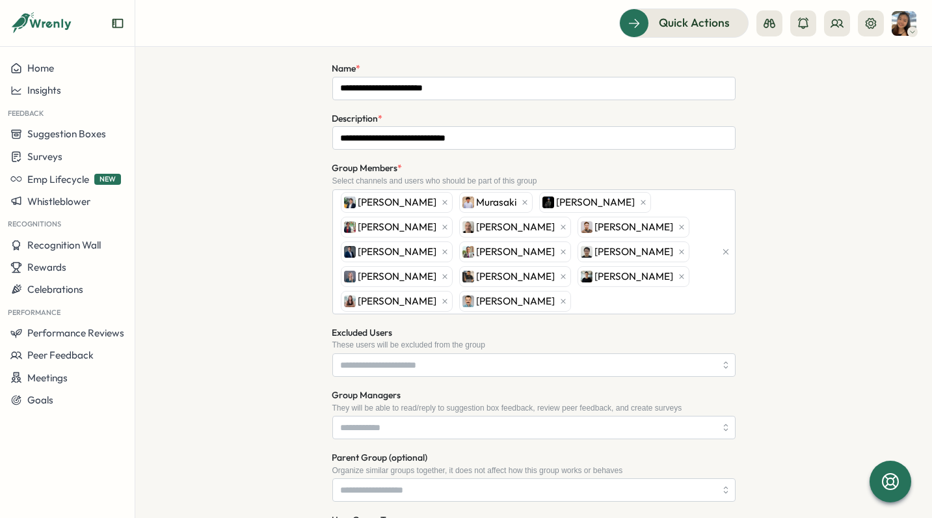
click at [215, 298] on div "**********" at bounding box center [533, 346] width 755 height 765
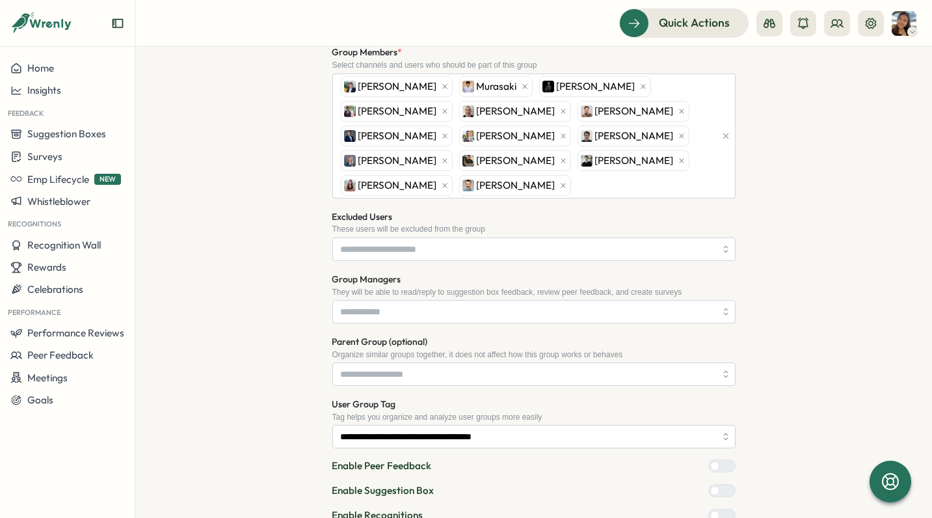
scroll to position [360, 0]
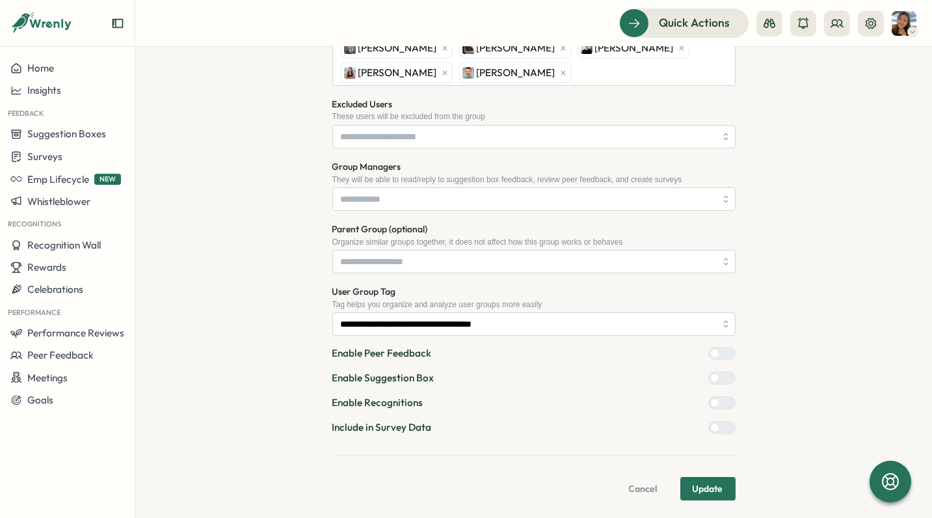
click at [638, 486] on span "Cancel" at bounding box center [643, 488] width 29 height 22
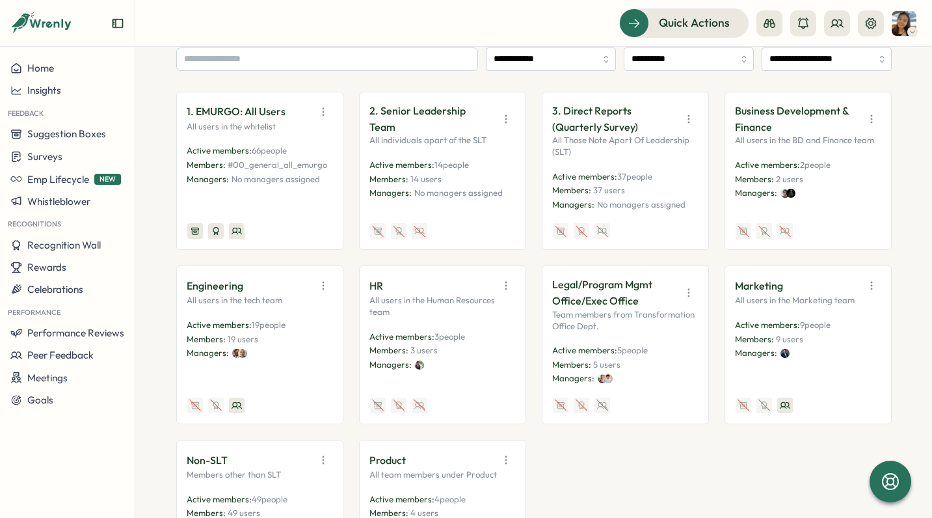
scroll to position [260, 0]
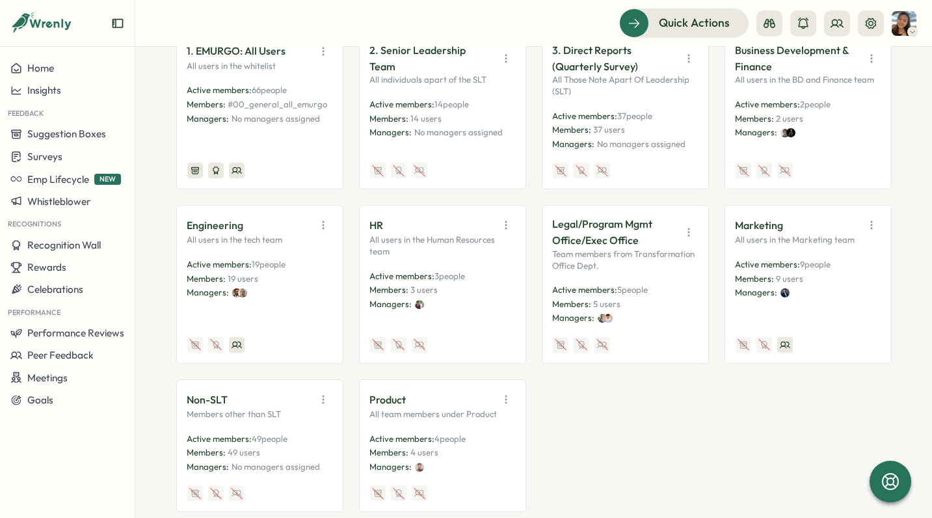
click at [321, 400] on icon "button" at bounding box center [323, 399] width 13 height 13
click at [308, 442] on button "Edit" at bounding box center [290, 449] width 82 height 22
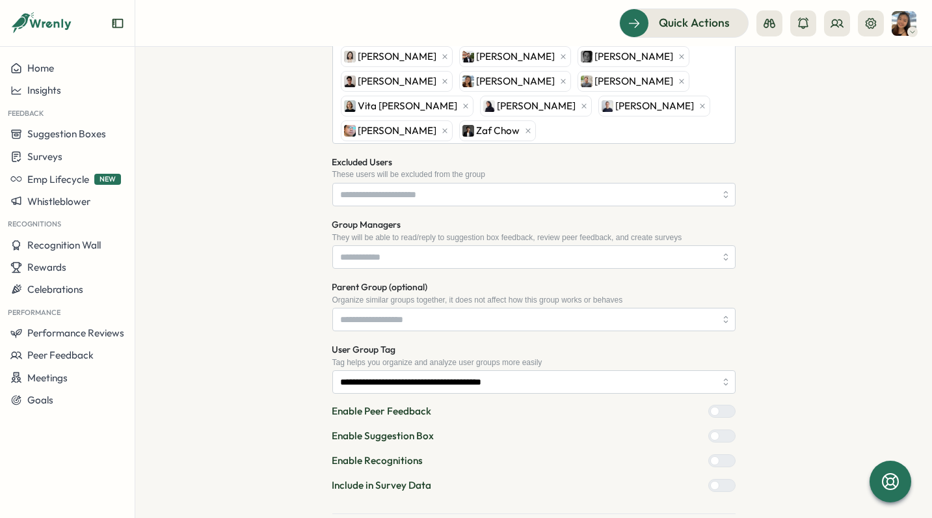
scroll to position [602, 0]
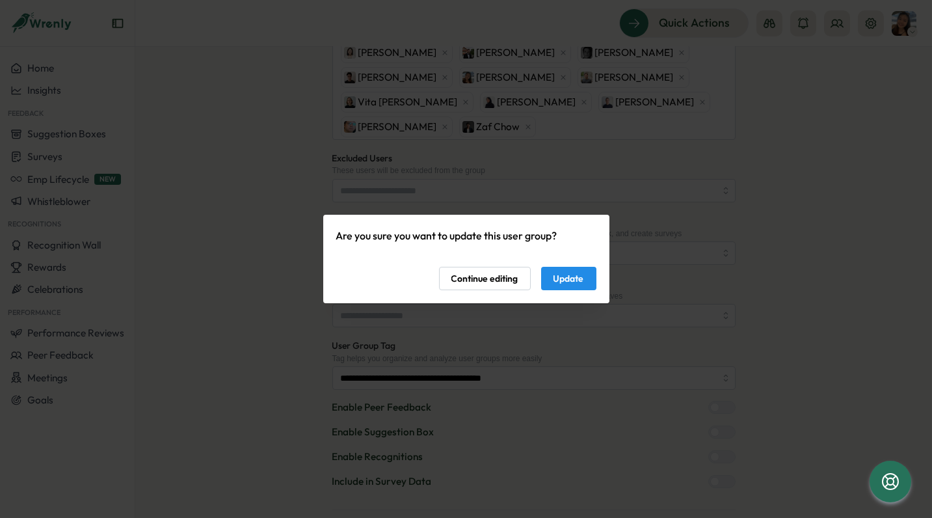
click at [563, 281] on span "Update" at bounding box center [568, 278] width 31 height 22
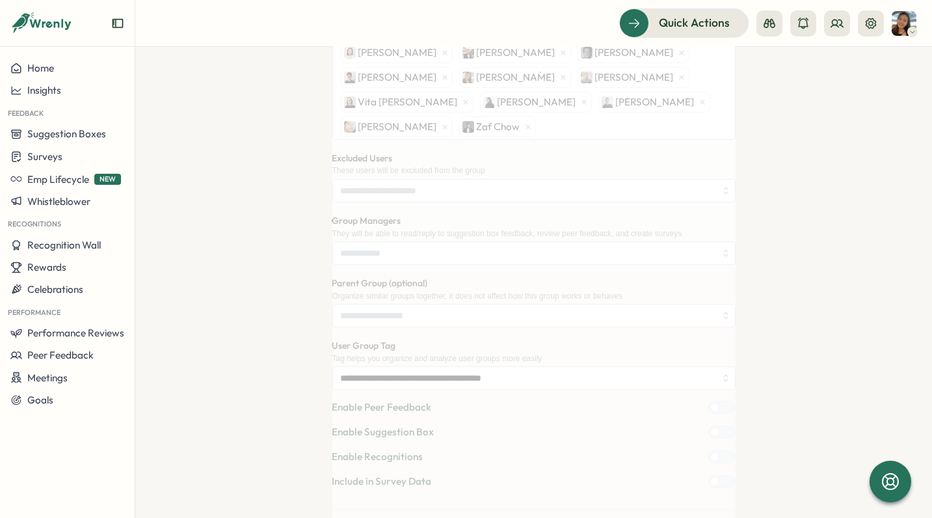
scroll to position [0, 0]
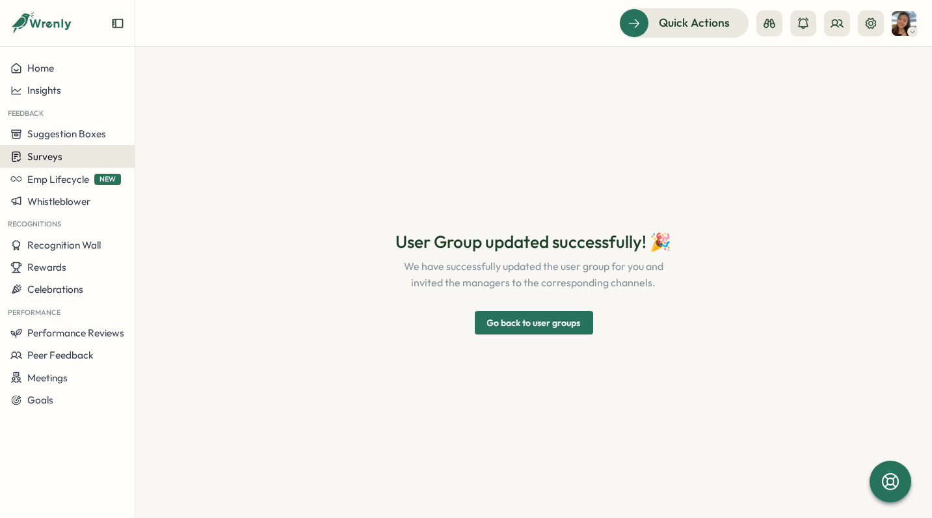
click at [64, 150] on div "Surveys" at bounding box center [67, 156] width 114 height 12
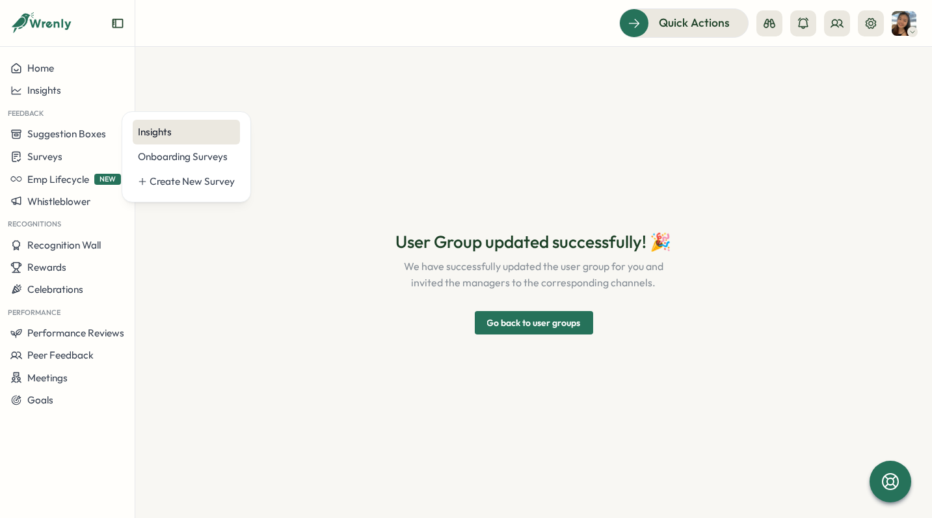
click at [159, 138] on div "Insights" at bounding box center [186, 132] width 97 height 14
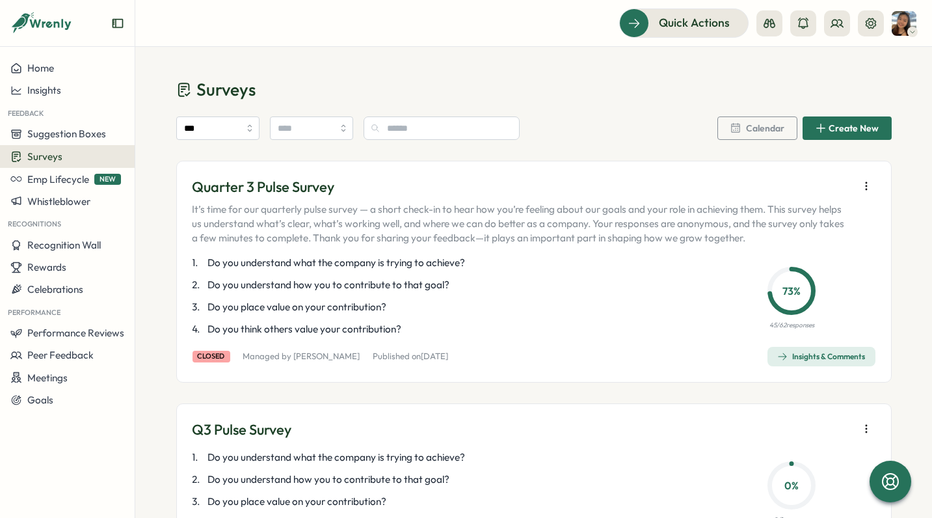
drag, startPoint x: 861, startPoint y: 185, endPoint x: 858, endPoint y: 209, distance: 24.2
click at [861, 185] on icon "button" at bounding box center [866, 185] width 13 height 13
click at [819, 365] on div "Quarter 3 Pulse Survey It’s time for our quarterly pulse survey — a short check…" at bounding box center [533, 272] width 715 height 222
click at [816, 361] on span "Insights & Comments" at bounding box center [821, 356] width 88 height 18
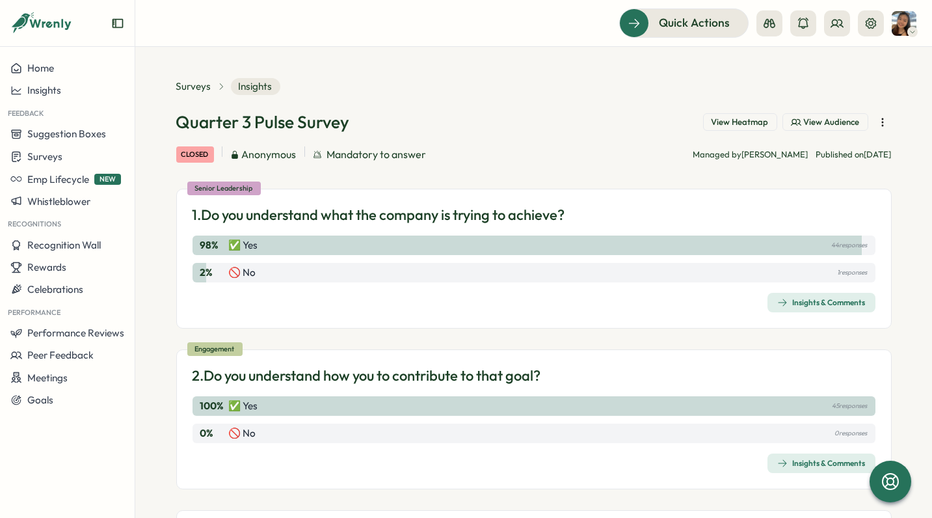
drag, startPoint x: 343, startPoint y: 154, endPoint x: 314, endPoint y: 152, distance: 29.3
click at [338, 153] on span "Mandatory to answer" at bounding box center [376, 154] width 99 height 16
click at [291, 151] on span "Anonymous" at bounding box center [269, 154] width 55 height 16
click at [834, 300] on div "Insights & Comments" at bounding box center [821, 302] width 88 height 10
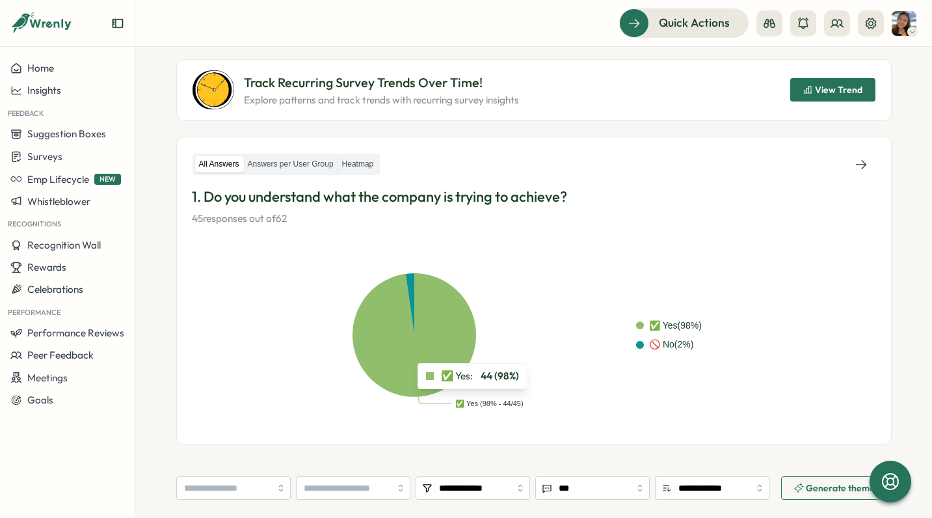
scroll to position [74, 0]
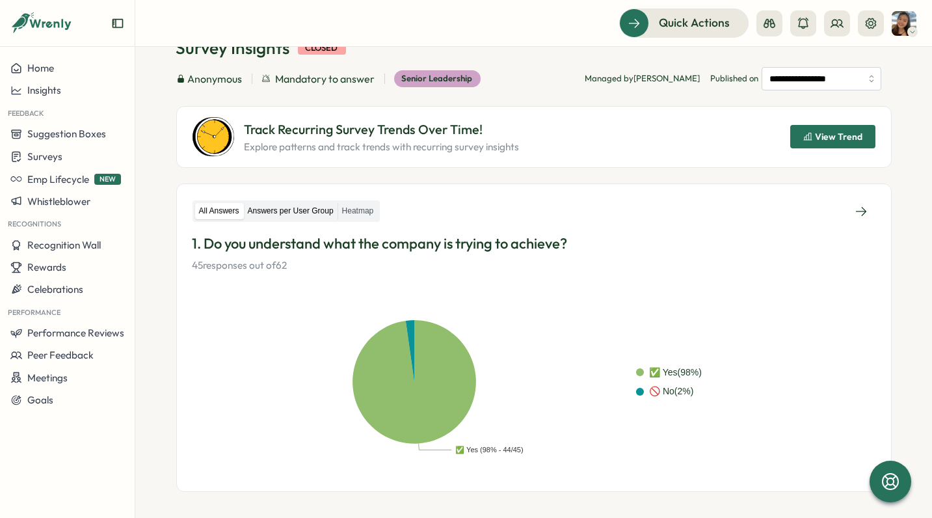
click at [293, 208] on label "Answers per User Group" at bounding box center [291, 211] width 94 height 16
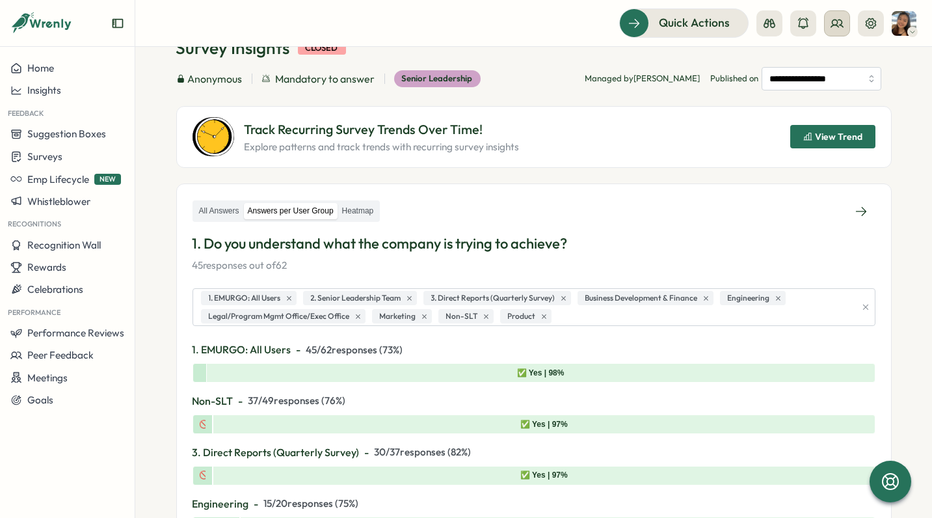
click at [845, 24] on button at bounding box center [837, 23] width 26 height 26
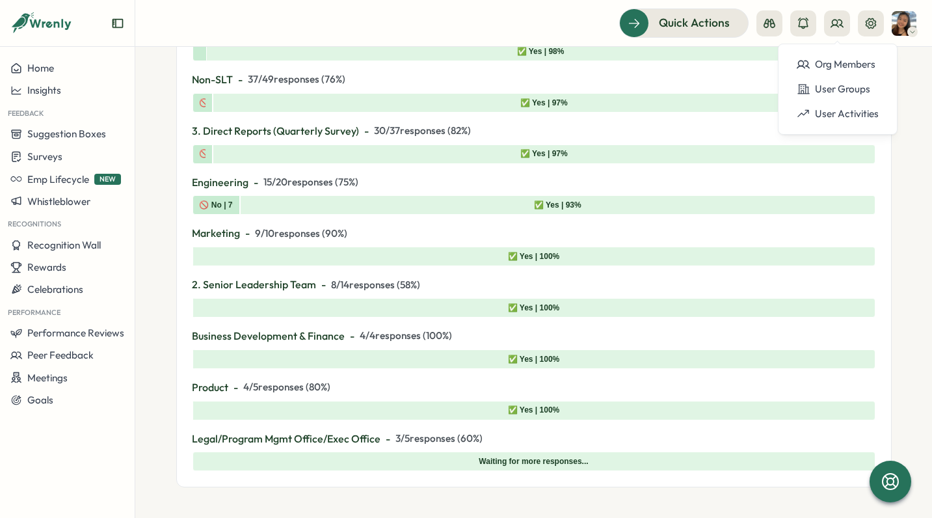
scroll to position [399, 0]
